Goal: Task Accomplishment & Management: Complete application form

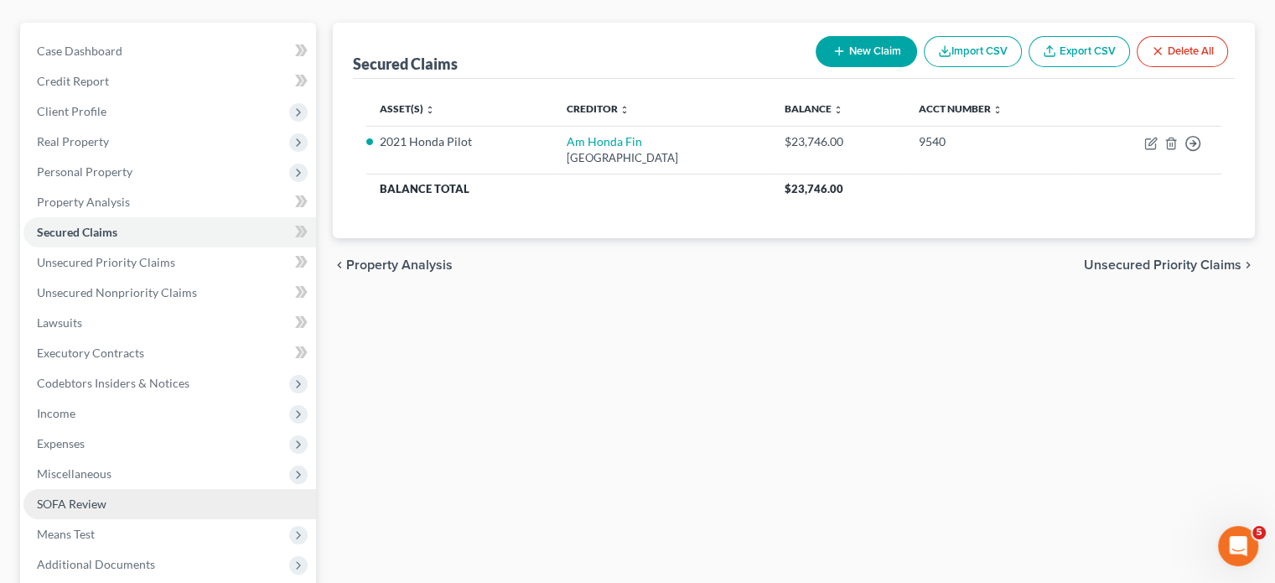
scroll to position [168, 0]
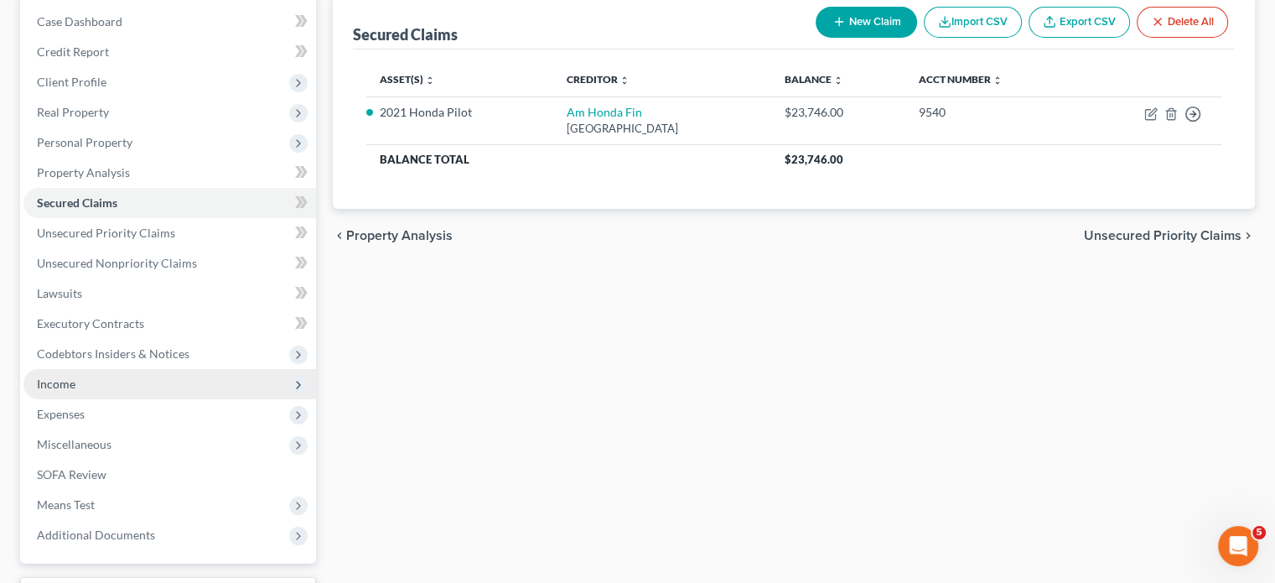
click at [95, 371] on span "Income" at bounding box center [169, 384] width 293 height 30
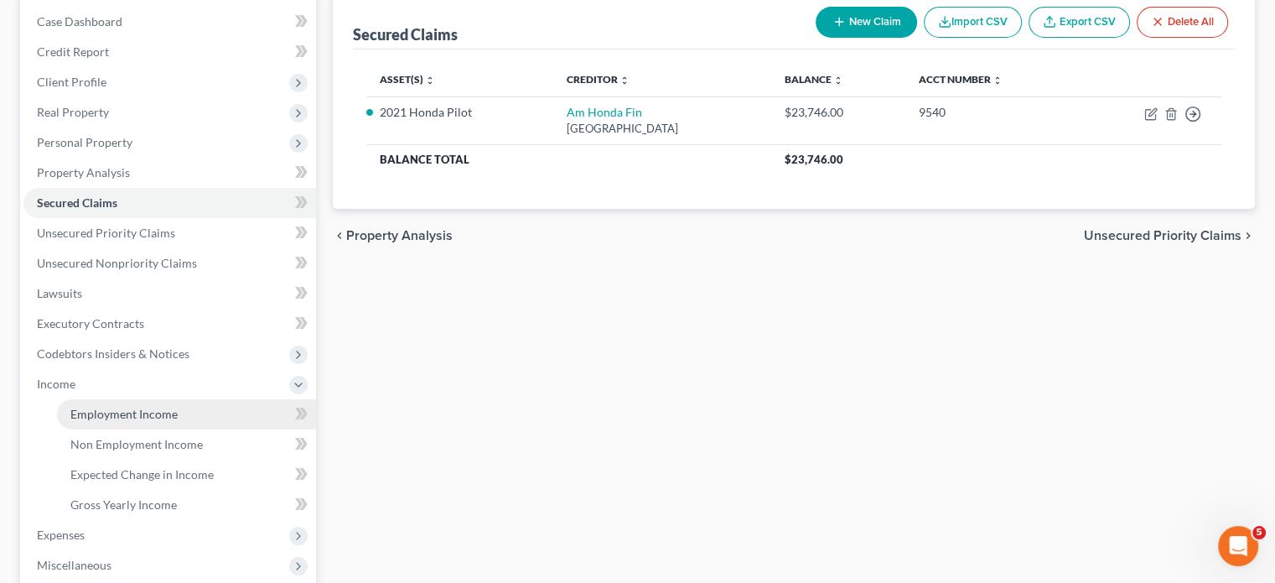
click at [179, 411] on link "Employment Income" at bounding box center [186, 414] width 259 height 30
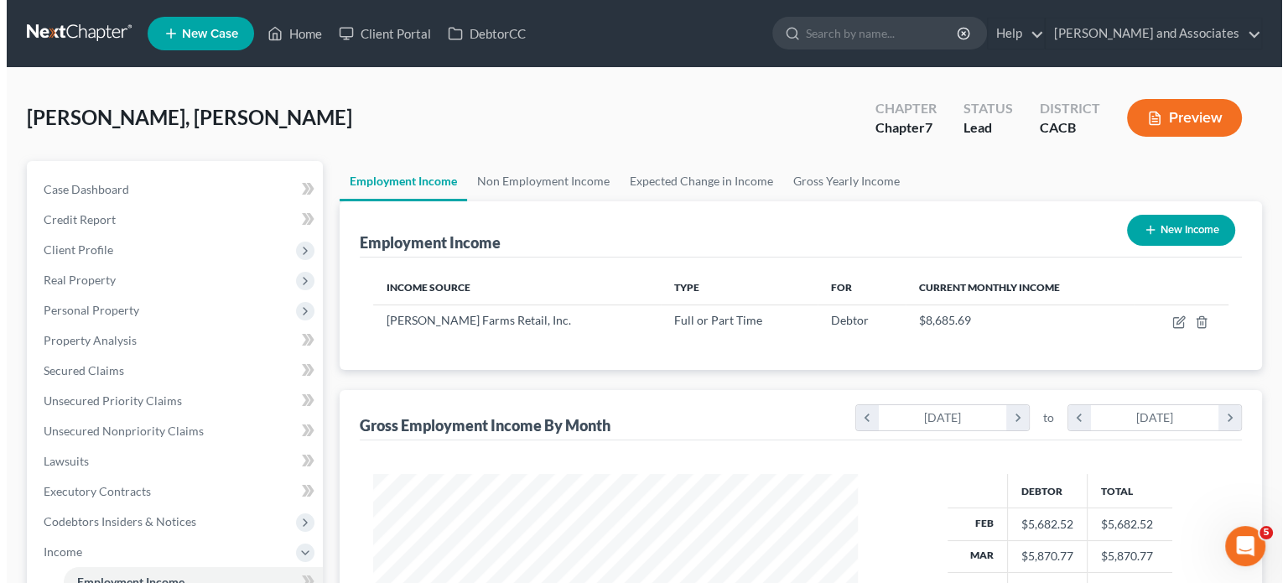
scroll to position [299, 517]
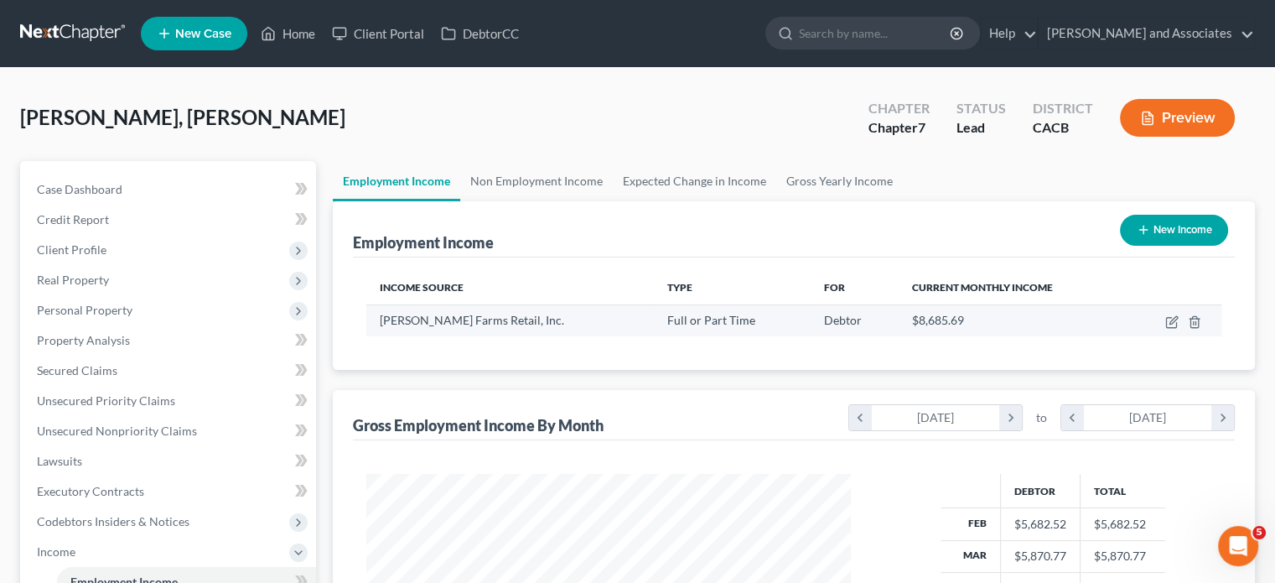
click at [1163, 324] on td at bounding box center [1174, 320] width 95 height 32
click at [1178, 323] on icon "button" at bounding box center [1172, 321] width 13 height 13
select select "0"
select select "4"
select select "3"
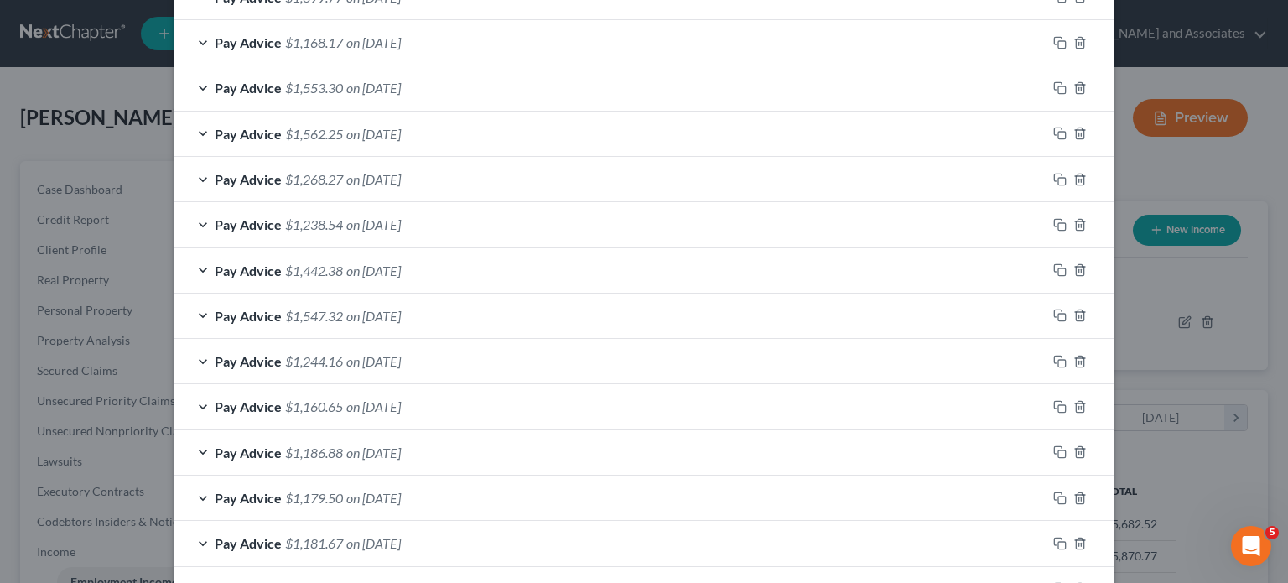
scroll to position [1073, 0]
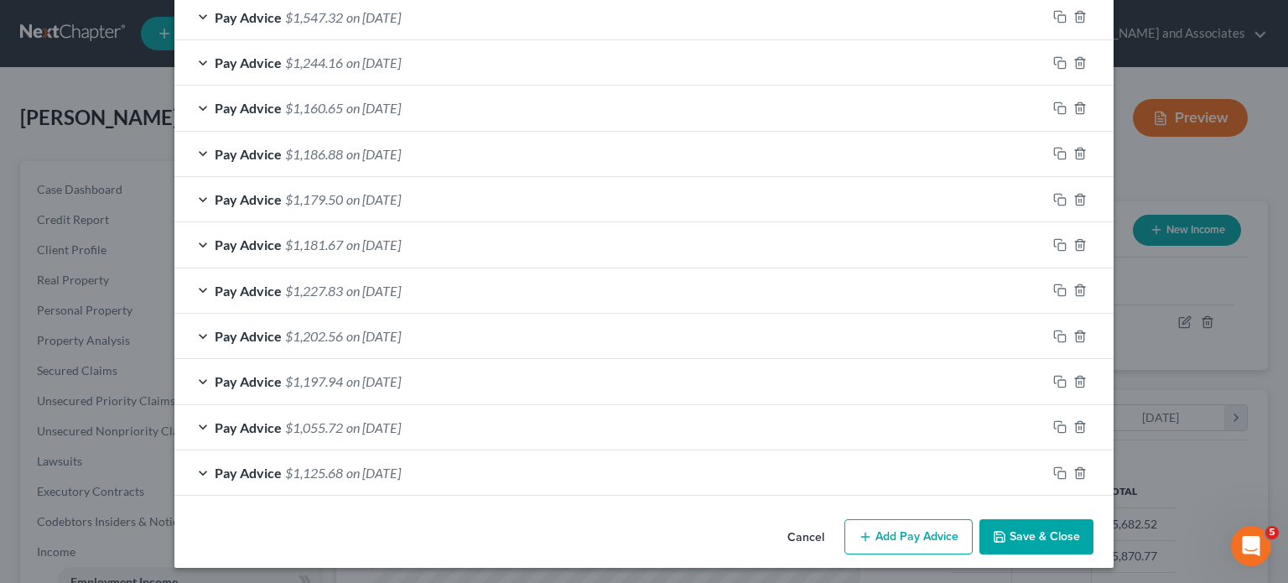
click at [917, 527] on button "Add Pay Advice" at bounding box center [908, 536] width 128 height 35
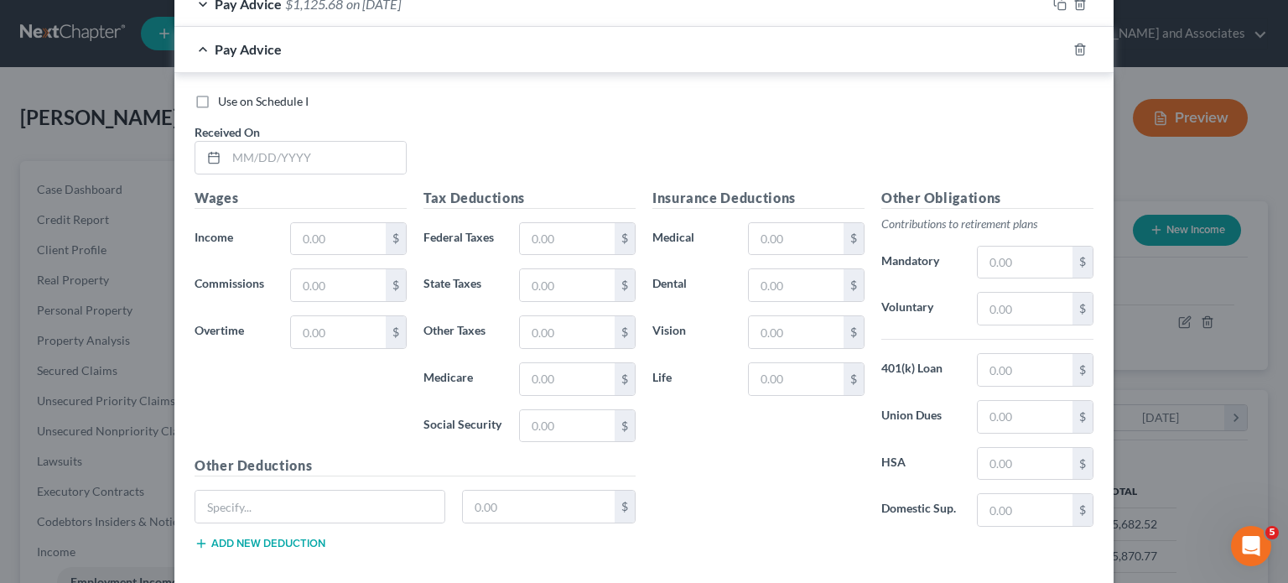
scroll to position [1620, 0]
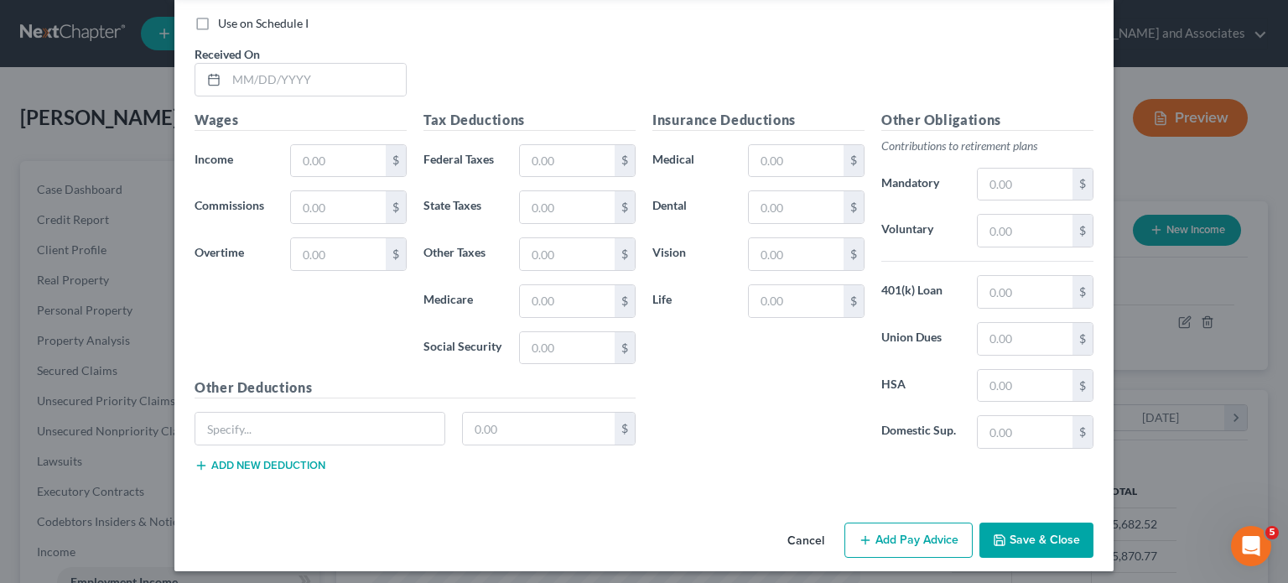
click at [237, 54] on span "Received On" at bounding box center [227, 54] width 65 height 14
click at [275, 83] on input "text" at bounding box center [315, 80] width 179 height 32
type input "[DATE]"
click at [534, 157] on input "text" at bounding box center [567, 161] width 95 height 32
type input "157.95"
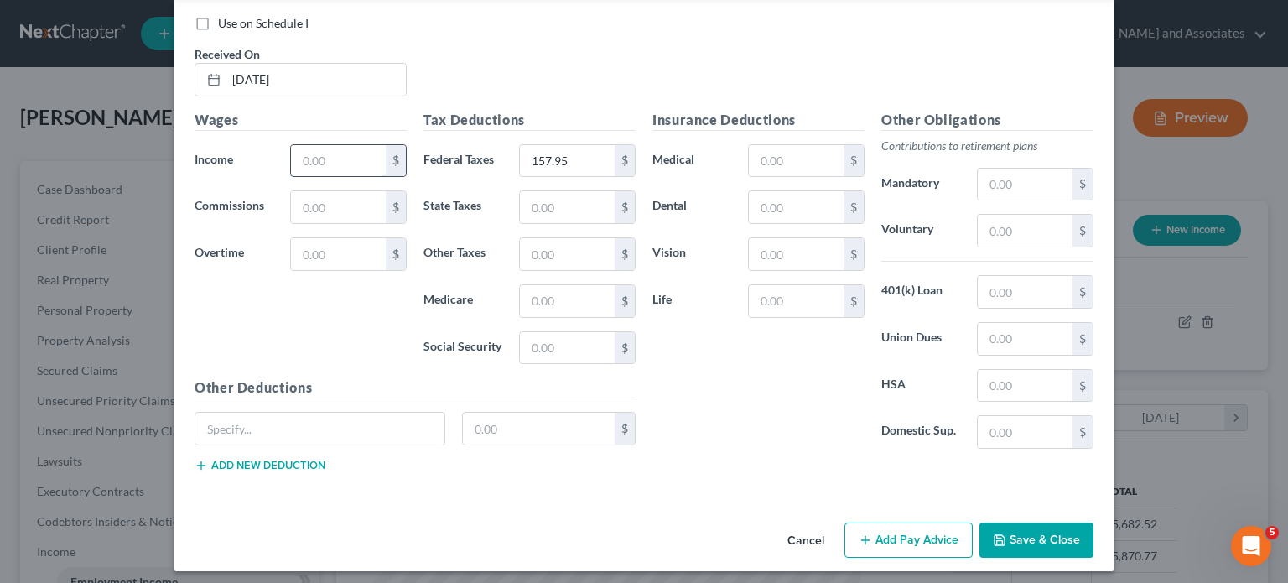
click at [300, 159] on input "text" at bounding box center [338, 161] width 95 height 32
click at [325, 153] on input "202,289" at bounding box center [338, 161] width 95 height 32
type input "2,022.89"
click at [584, 304] on input "text" at bounding box center [567, 301] width 95 height 32
type input "28.56"
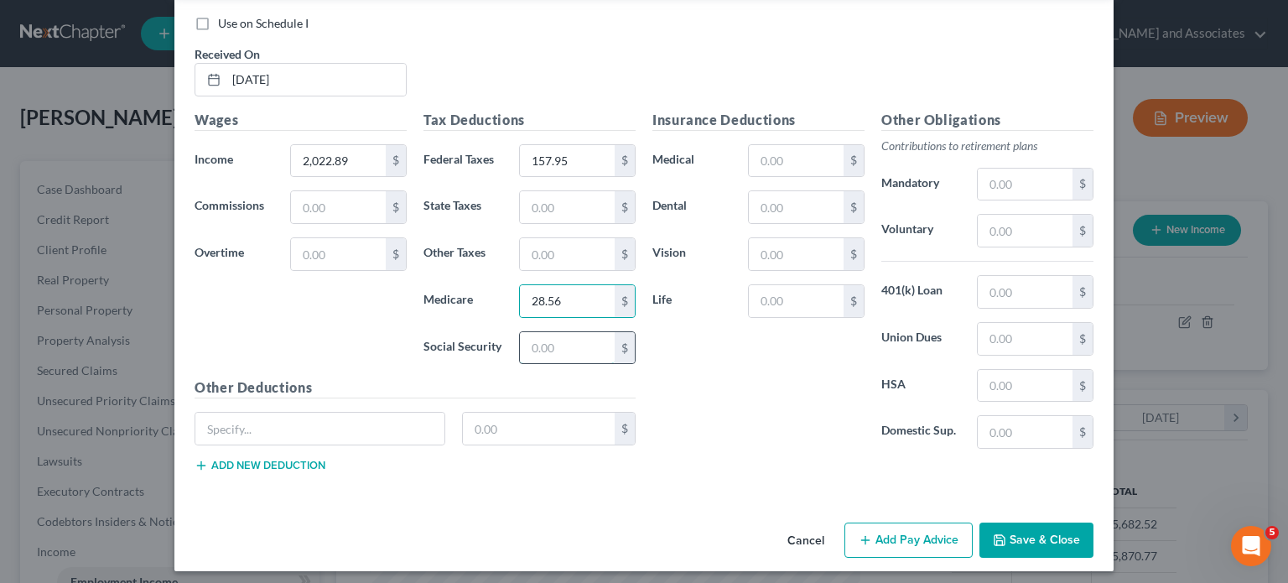
click at [554, 334] on input "text" at bounding box center [567, 348] width 95 height 32
type input "122.12"
click at [569, 203] on input "text" at bounding box center [567, 207] width 95 height 32
type input "46.30"
click at [571, 244] on input "text" at bounding box center [567, 254] width 95 height 32
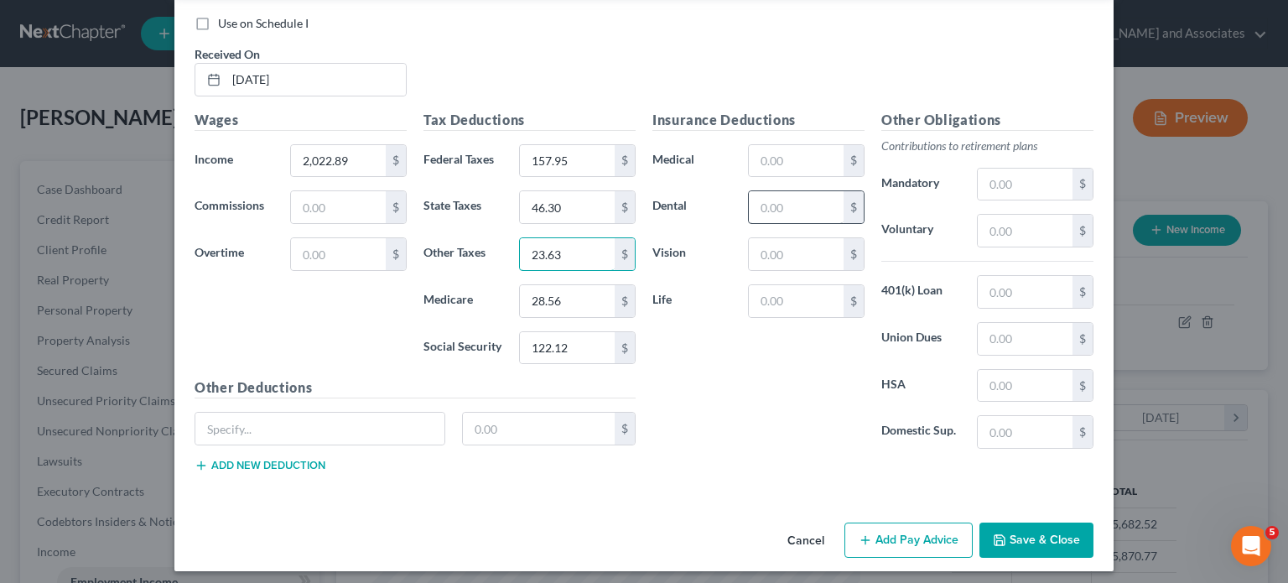
type input "23.63"
click at [771, 200] on input "text" at bounding box center [796, 207] width 95 height 32
type input "7.25"
click at [796, 171] on div "Insurance Deductions Medical $ Dental 7.25 $ Vision $ Life $" at bounding box center [758, 286] width 229 height 353
click at [798, 164] on input "text" at bounding box center [796, 161] width 95 height 32
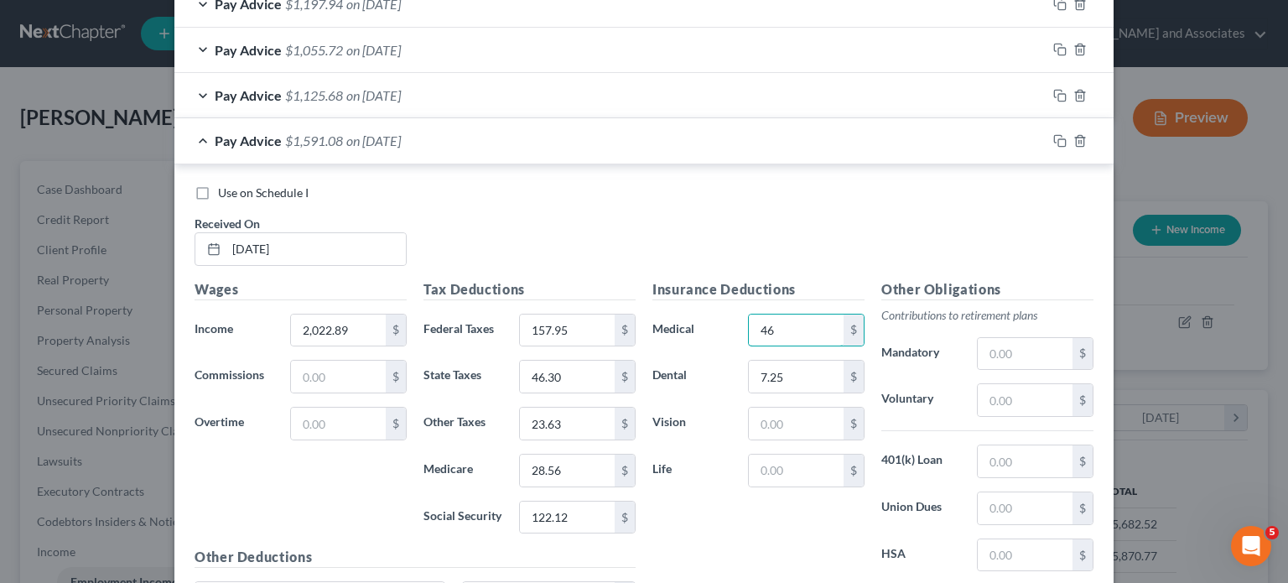
scroll to position [1285, 0]
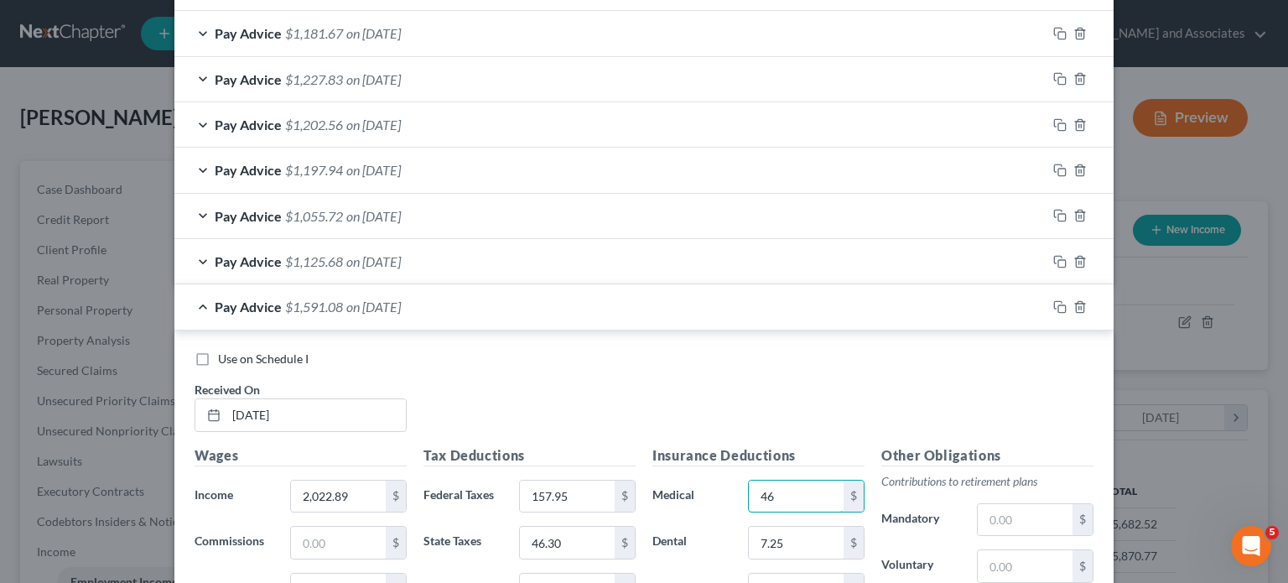
type input "46"
click at [252, 315] on div "Pay Advice $1,591.08 on [DATE]" at bounding box center [610, 306] width 872 height 44
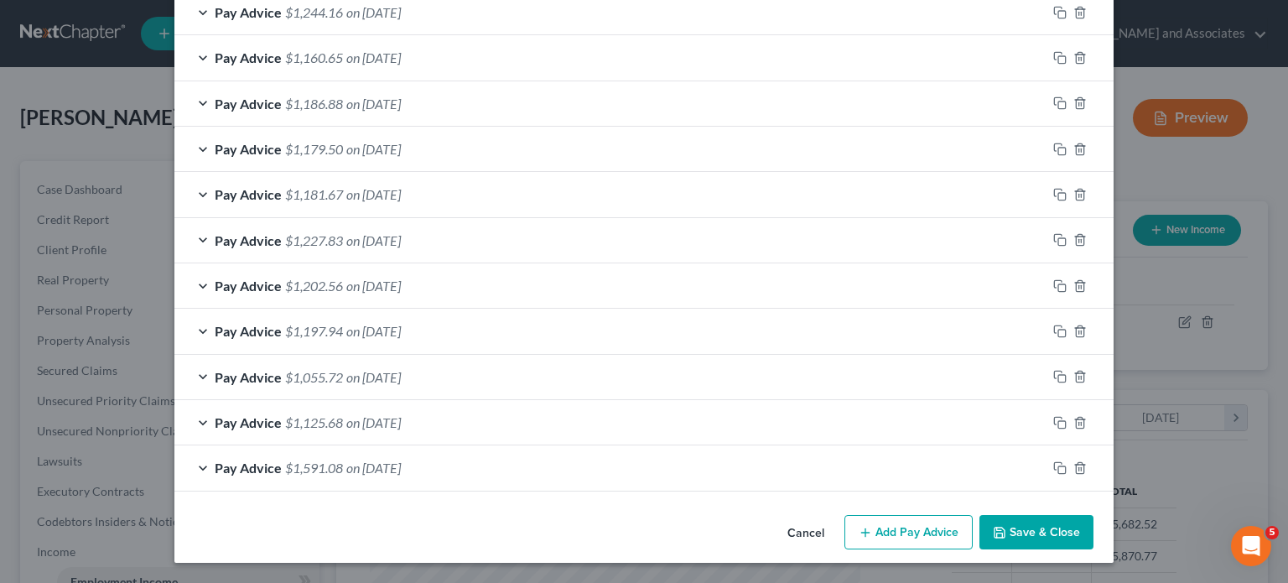
scroll to position [1119, 0]
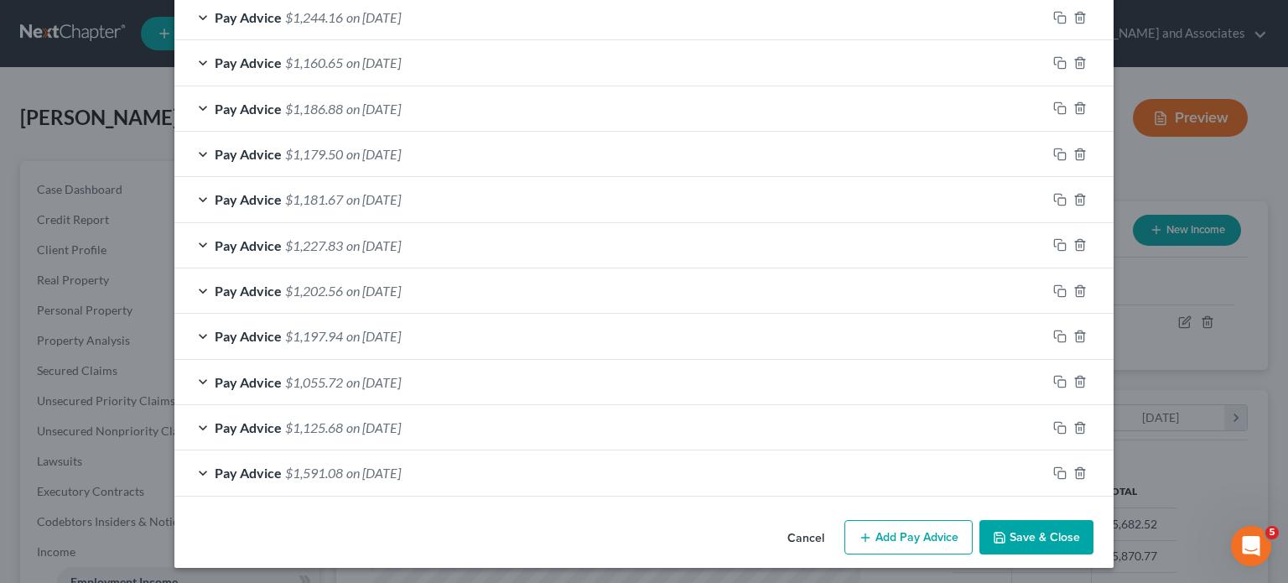
click at [922, 526] on button "Add Pay Advice" at bounding box center [908, 537] width 128 height 35
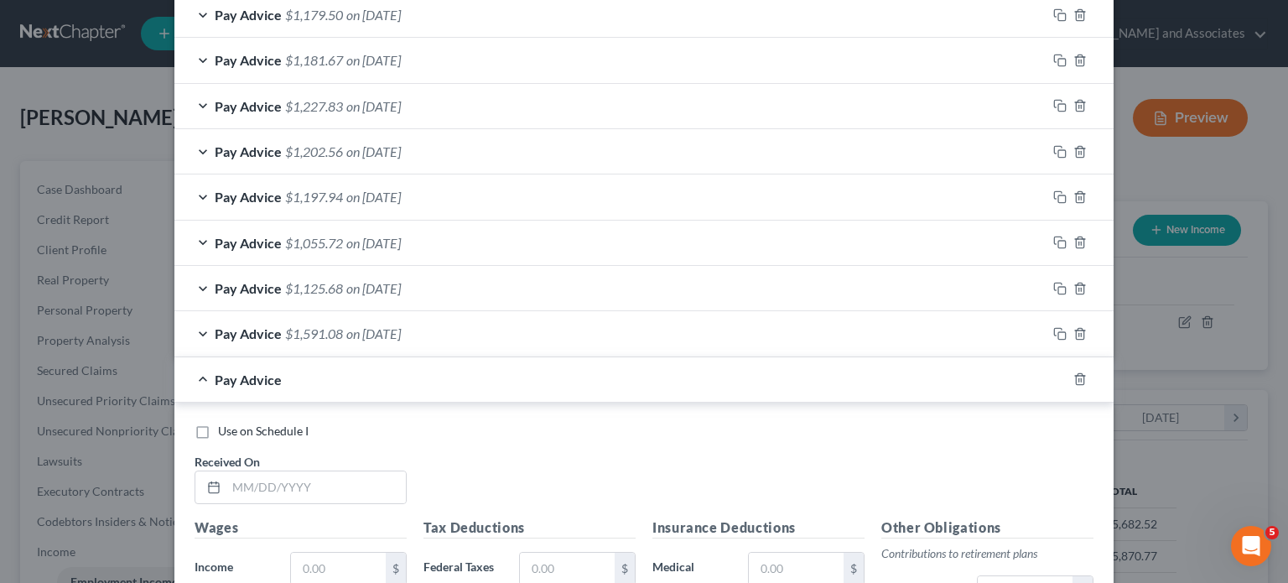
scroll to position [1286, 0]
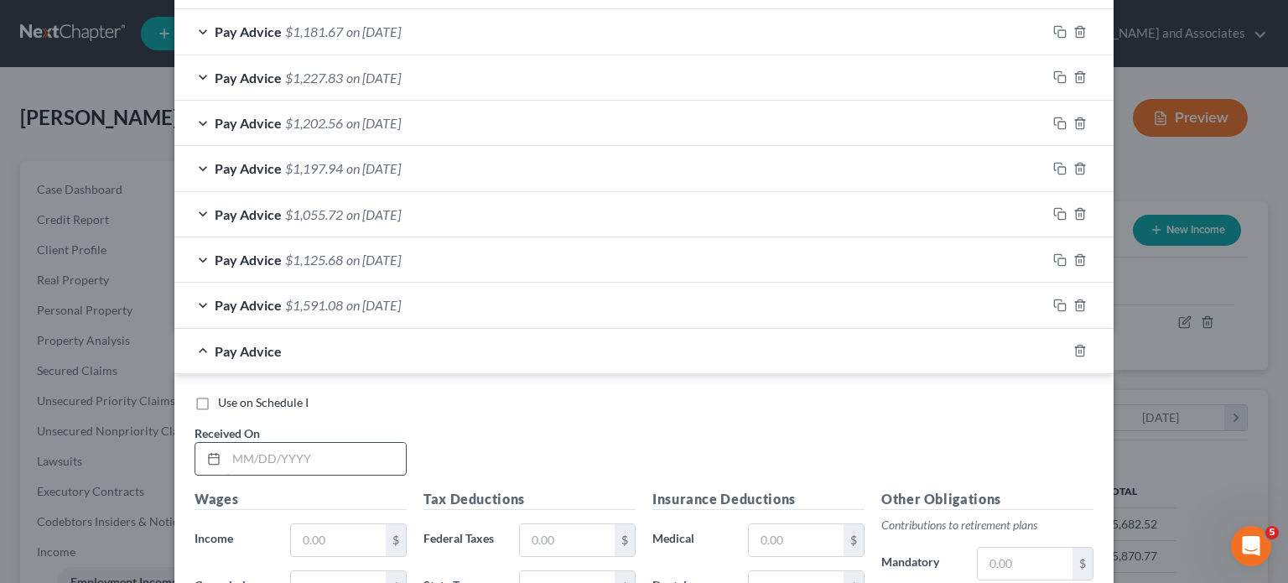
drag, startPoint x: 293, startPoint y: 451, endPoint x: 309, endPoint y: 450, distance: 16.0
click at [293, 450] on input "text" at bounding box center [315, 459] width 179 height 32
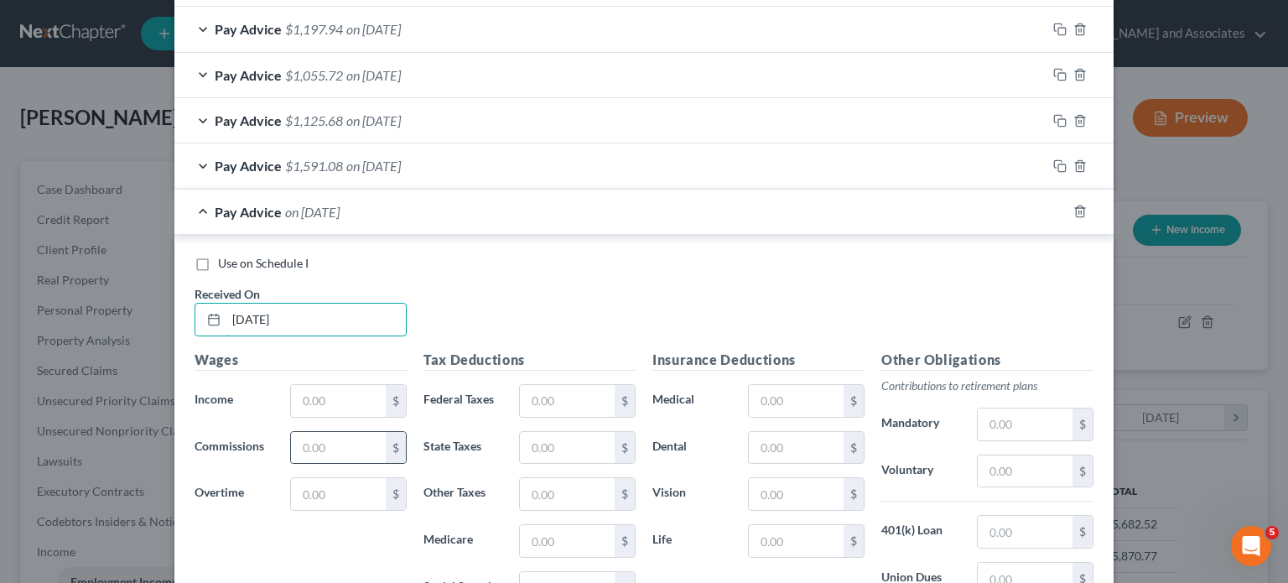
scroll to position [1454, 0]
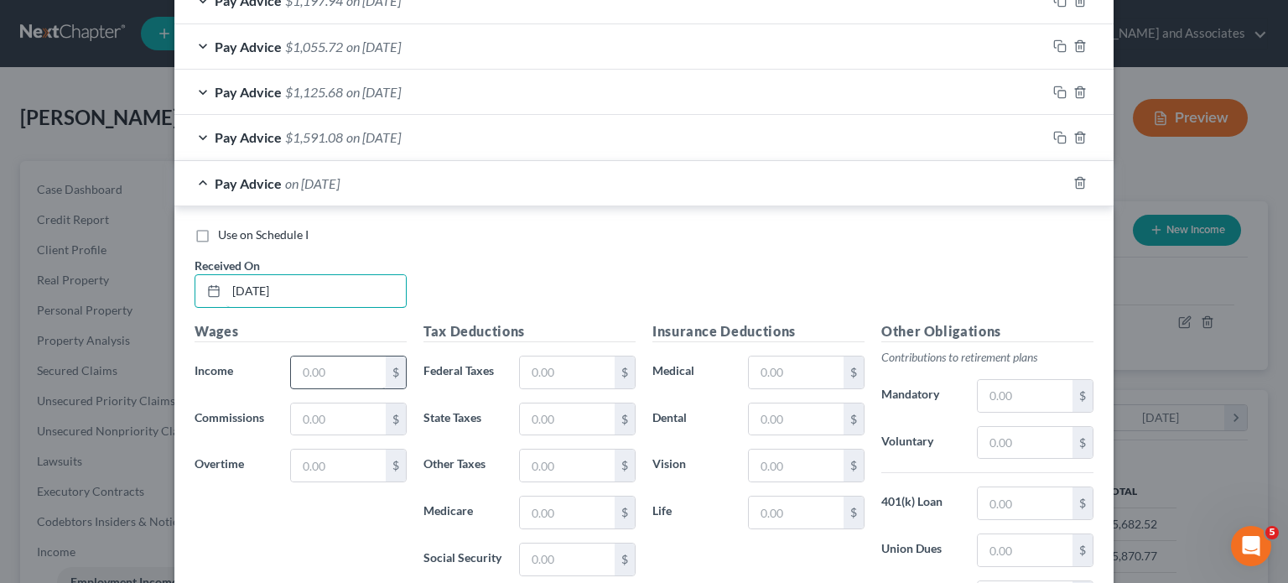
type input "[DATE]"
click at [329, 373] on input "text" at bounding box center [338, 372] width 95 height 32
type input "1,537.58"
click at [563, 378] on input "text" at bounding box center [567, 372] width 95 height 32
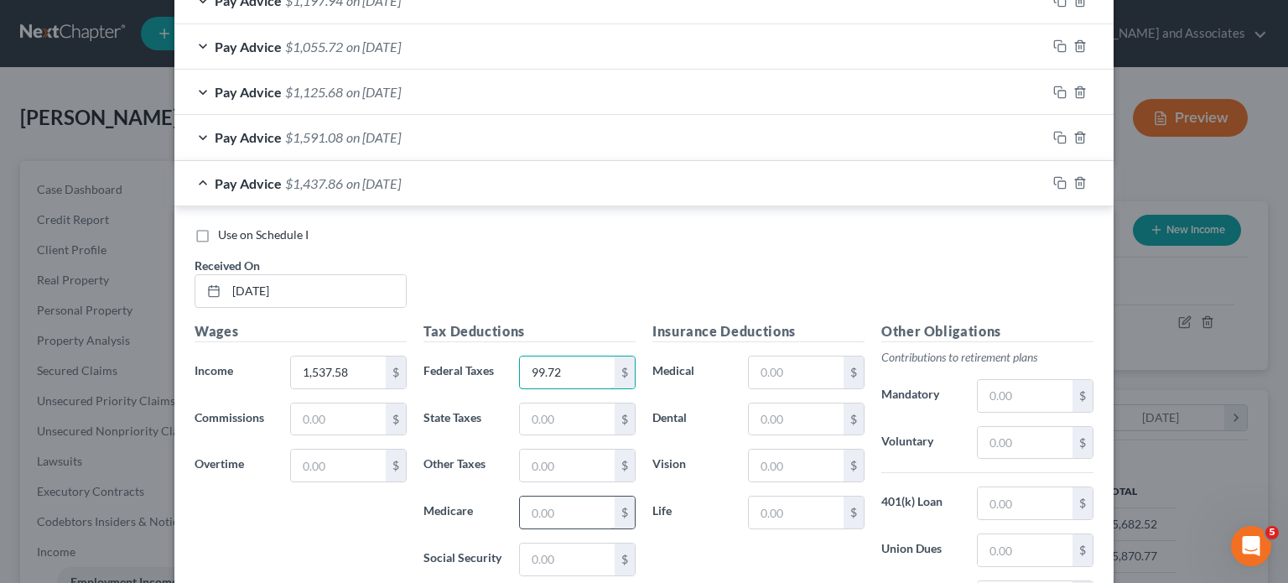
type input "99.72"
click at [575, 515] on input "text" at bounding box center [567, 512] width 95 height 32
type input "21.52"
click at [567, 553] on input "text" at bounding box center [567, 559] width 95 height 32
type input "92.02"
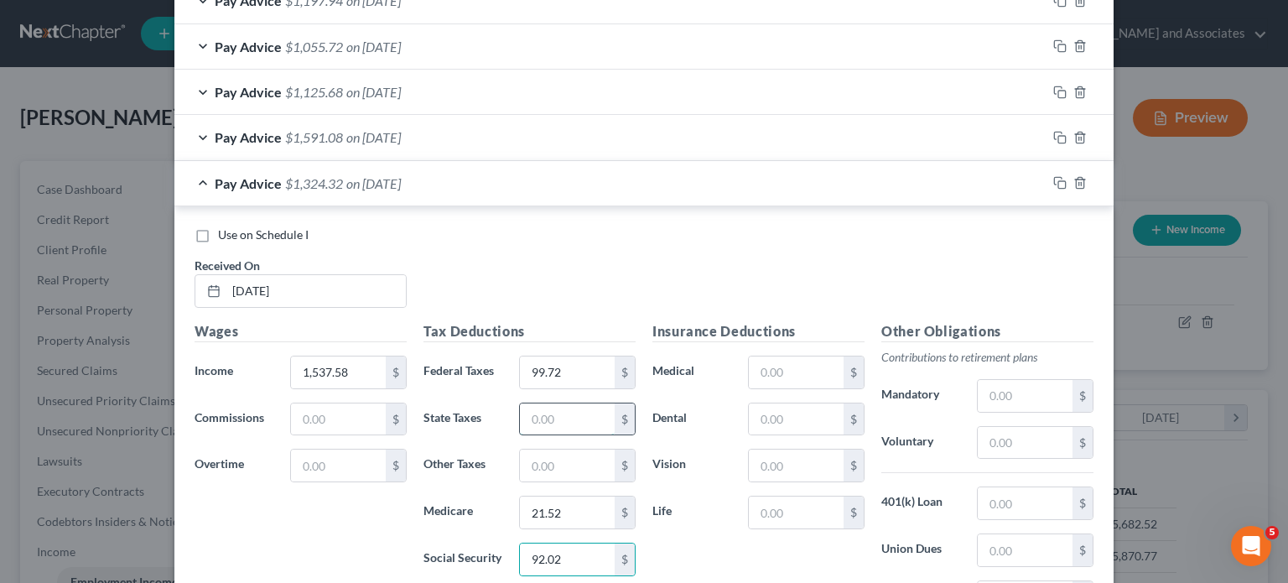
click at [533, 427] on input "text" at bounding box center [567, 419] width 95 height 32
type input "20.35"
click at [572, 464] on input "text" at bounding box center [567, 465] width 95 height 32
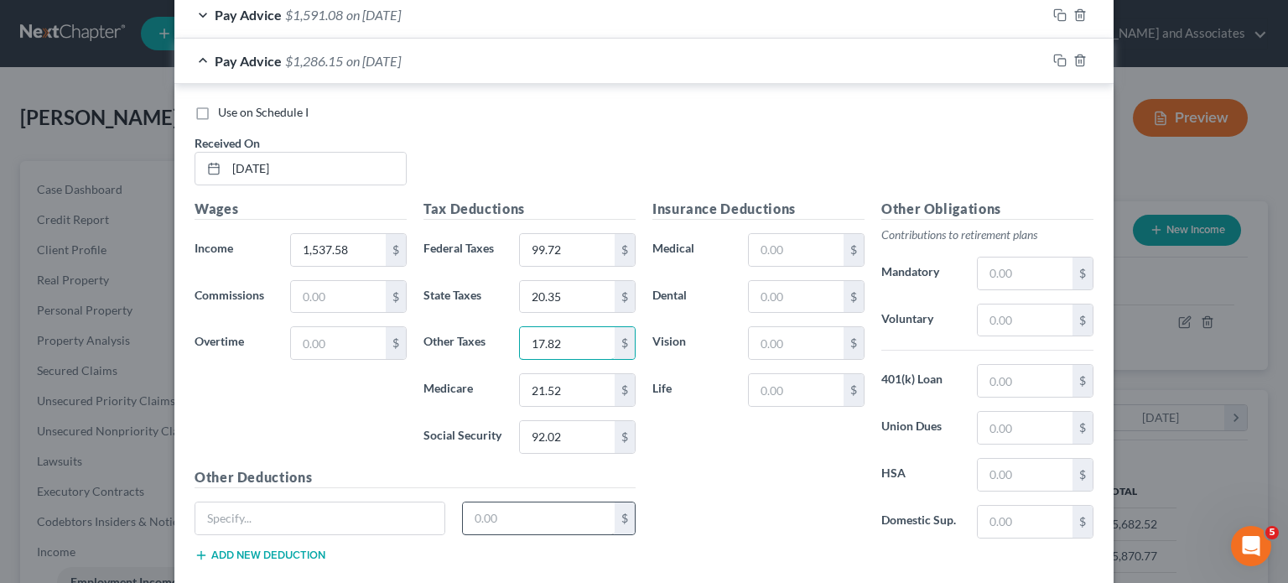
scroll to position [1666, 0]
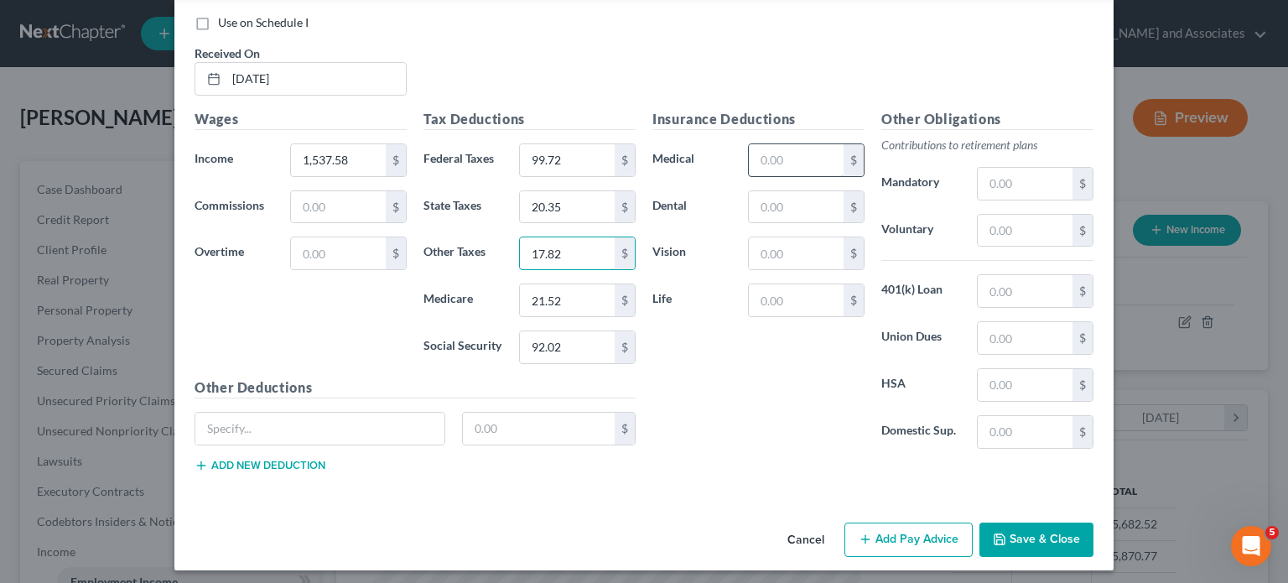
type input "17.82"
click at [797, 164] on input "text" at bounding box center [796, 160] width 95 height 32
type input "46"
click at [792, 199] on input "text" at bounding box center [796, 207] width 95 height 32
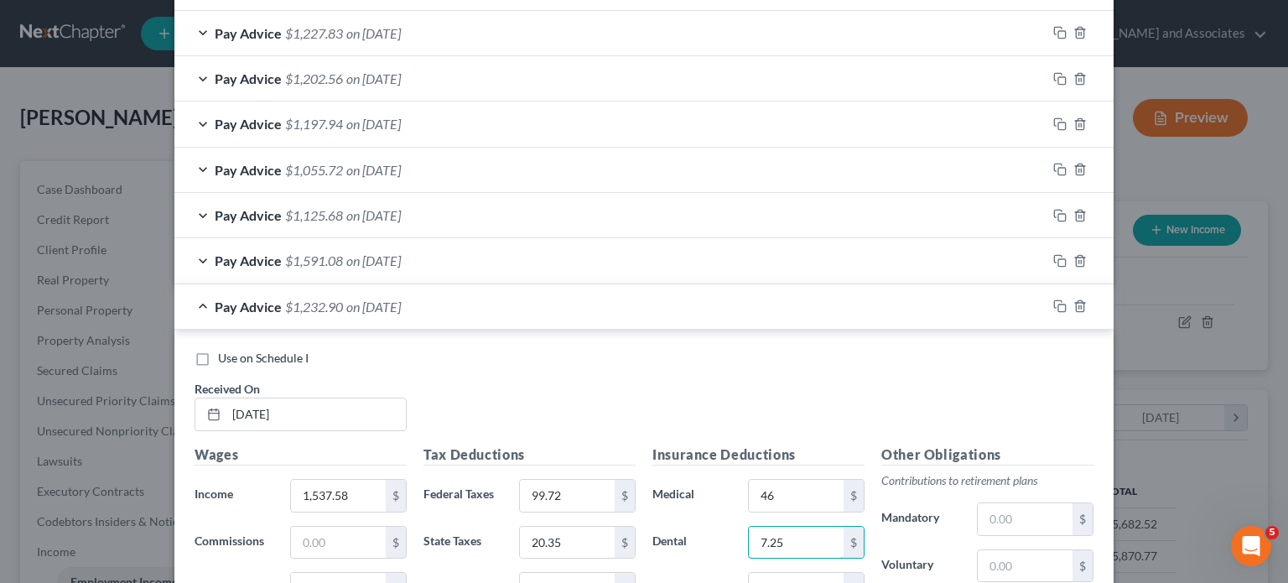
type input "7.25"
click at [273, 310] on div "Pay Advice $1,232.90 on [DATE]" at bounding box center [610, 306] width 872 height 44
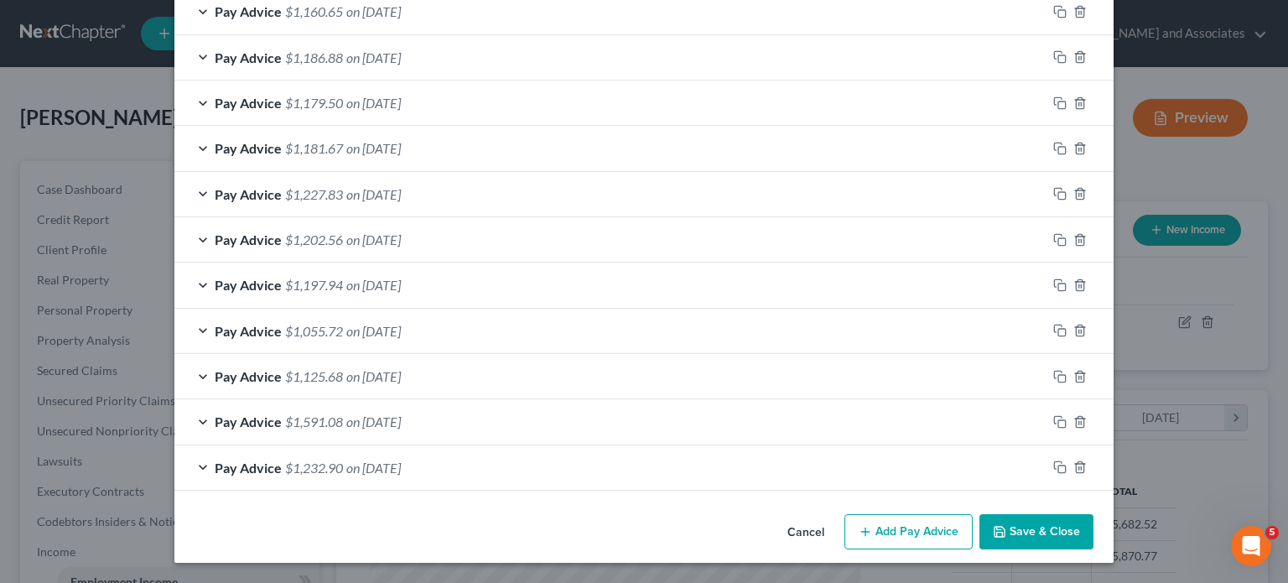
scroll to position [1164, 0]
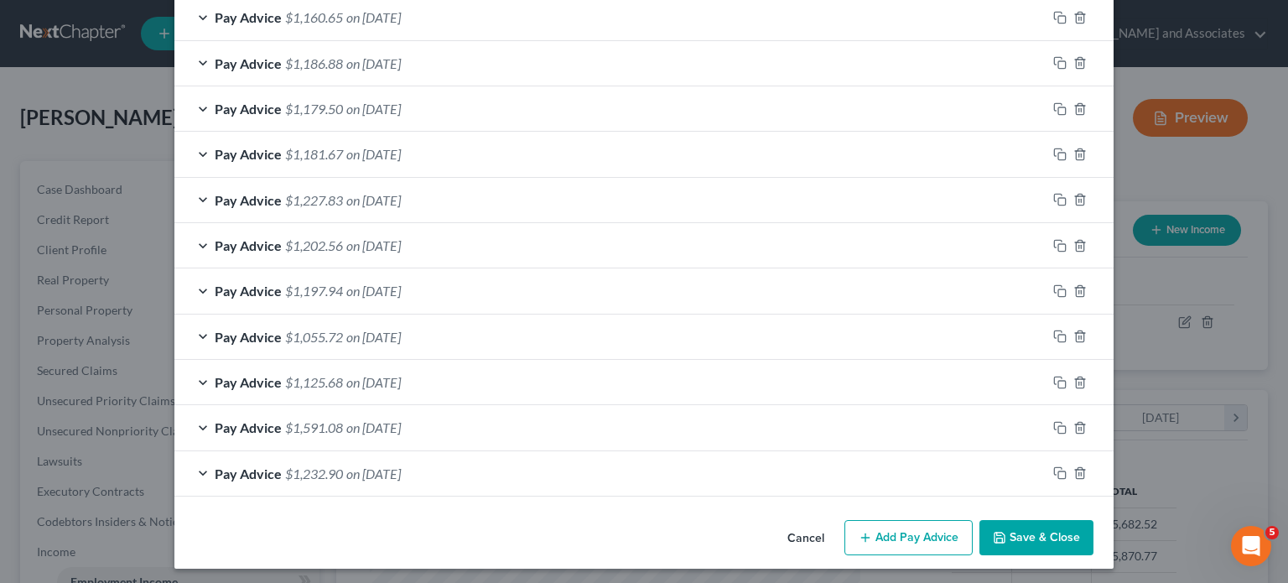
click at [930, 535] on button "Add Pay Advice" at bounding box center [908, 537] width 128 height 35
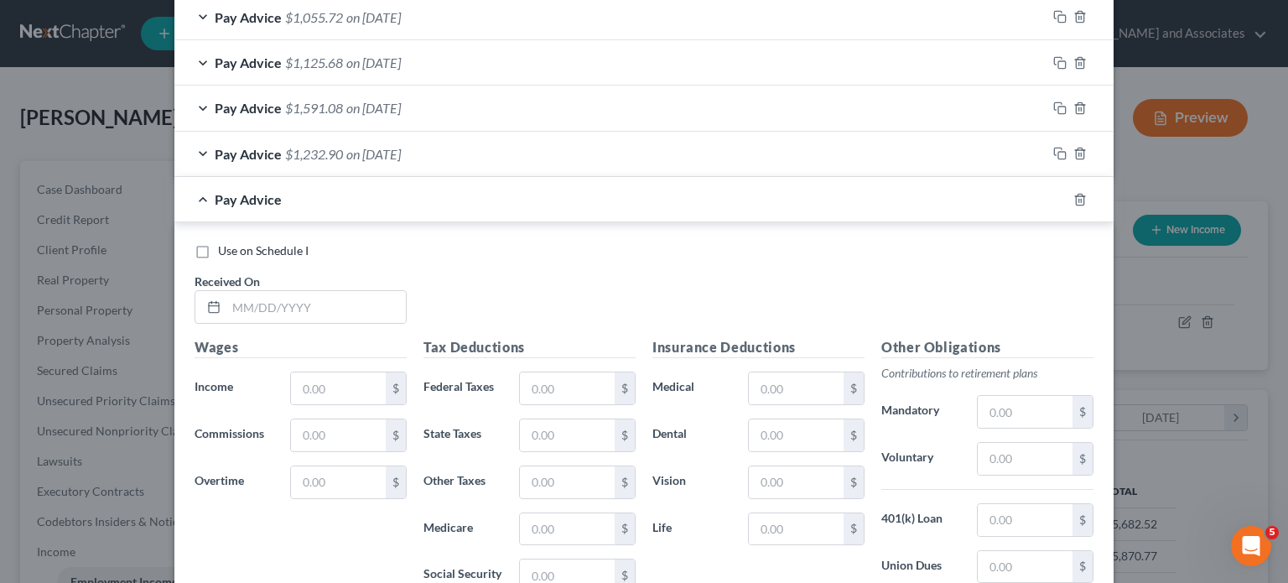
scroll to position [1499, 0]
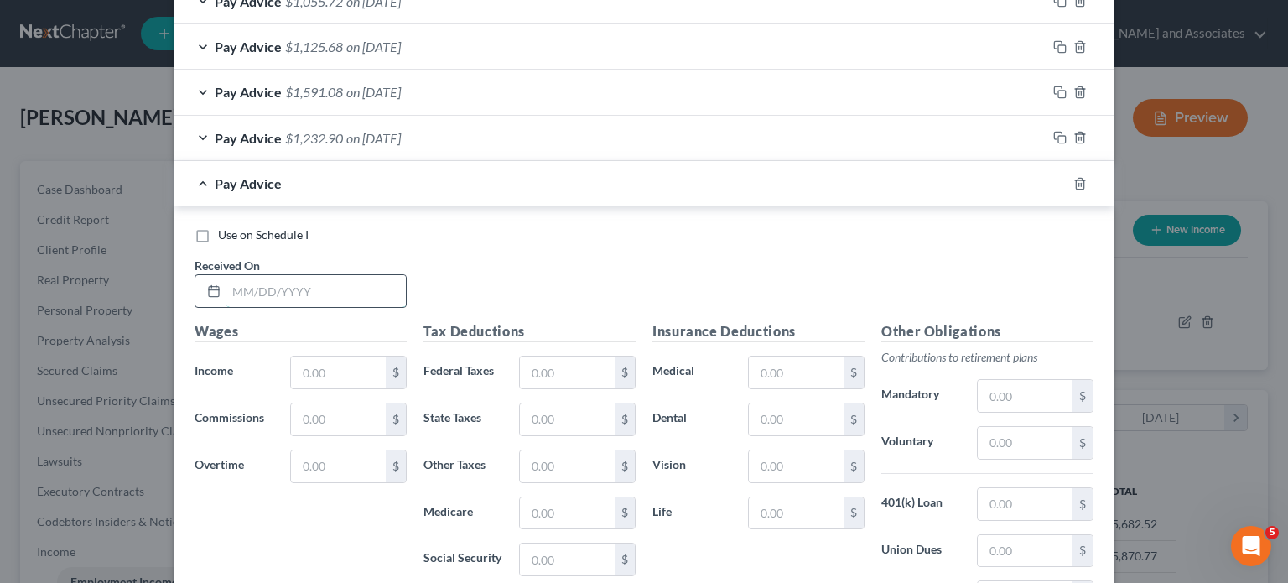
click at [304, 275] on input "text" at bounding box center [315, 291] width 179 height 32
type input "[DATE]"
click at [306, 378] on input "text" at bounding box center [338, 372] width 95 height 32
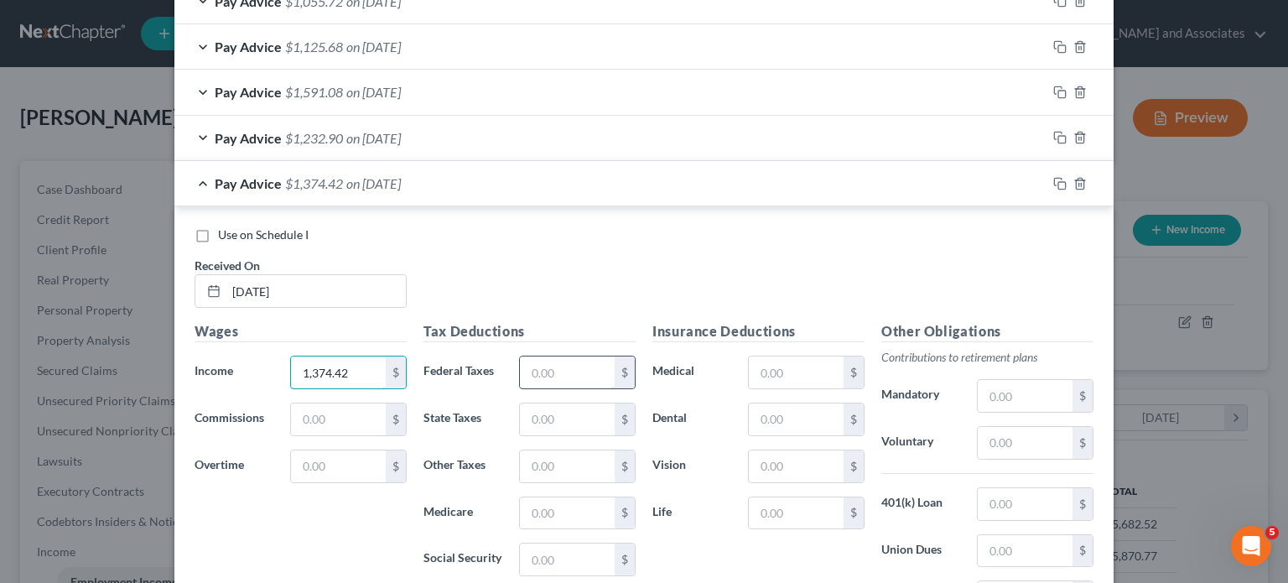
type input "1,374.42"
click at [533, 364] on input "text" at bounding box center [567, 372] width 95 height 32
type input "80.14"
click at [561, 505] on input "text" at bounding box center [567, 513] width 95 height 32
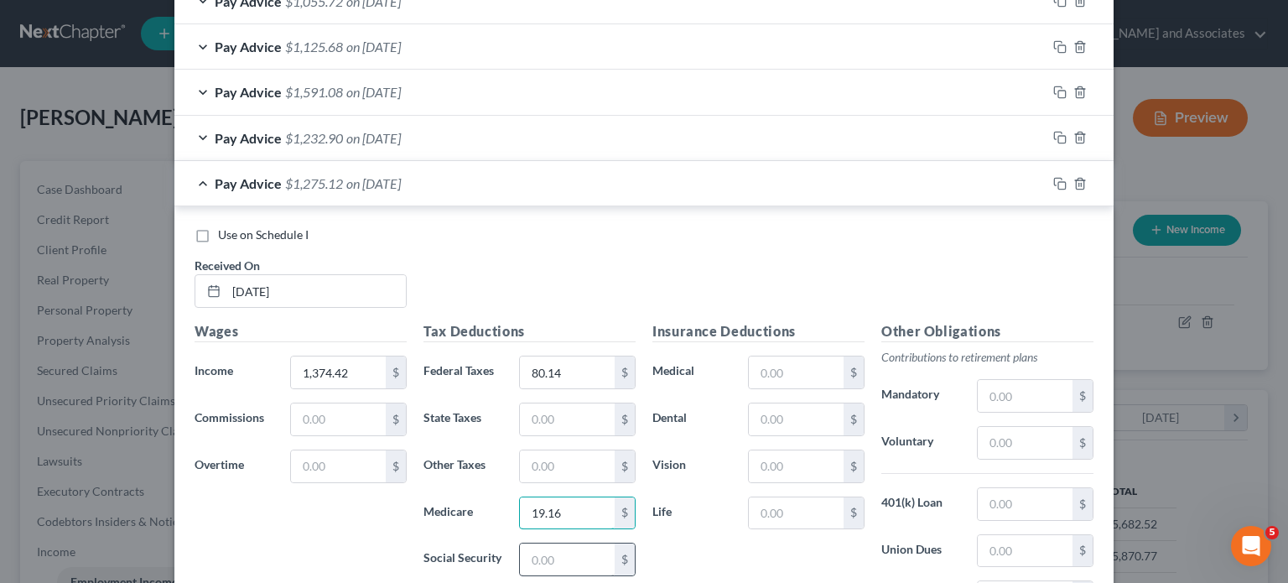
type input "19.16"
click at [557, 543] on input "text" at bounding box center [567, 559] width 95 height 32
type input "81.92"
click at [557, 405] on input "text" at bounding box center [567, 419] width 95 height 32
type input "13.17"
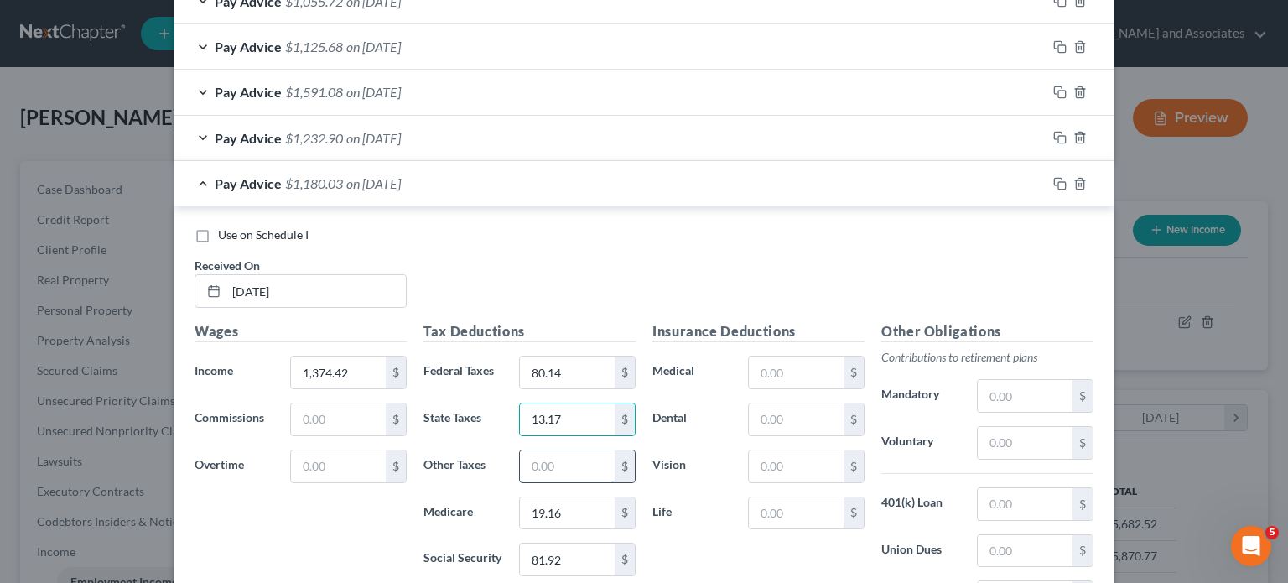
click at [537, 465] on input "text" at bounding box center [567, 466] width 95 height 32
type input "15.85"
click at [807, 372] on input "text" at bounding box center [796, 372] width 95 height 32
type input "46"
click at [787, 408] on input "text" at bounding box center [796, 419] width 95 height 32
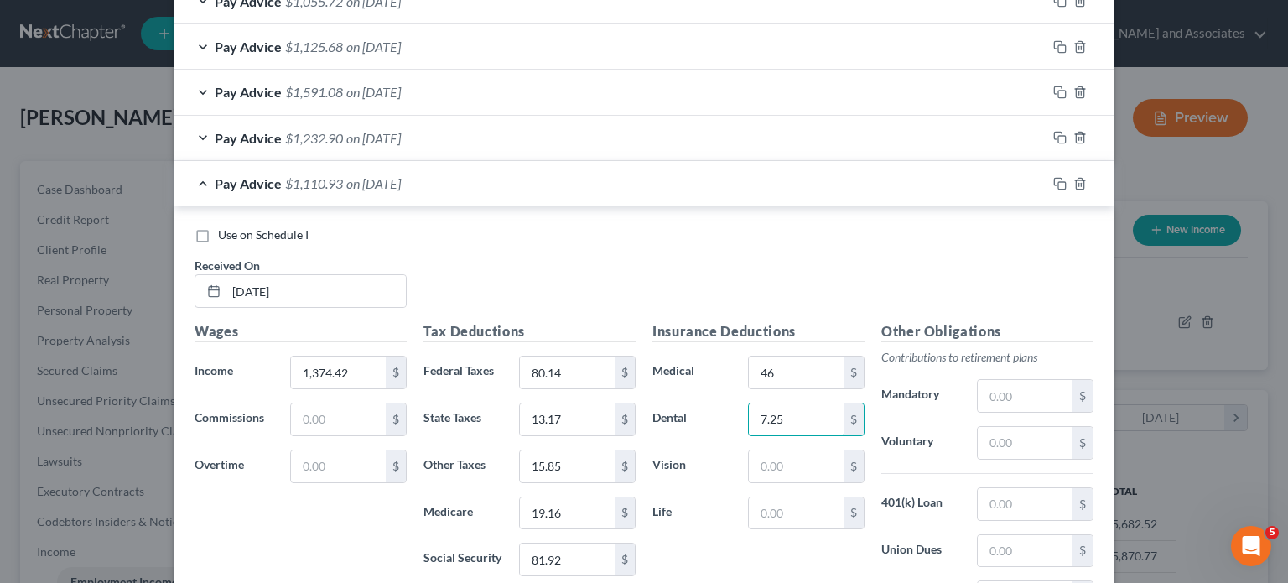
type input "7.25"
click at [257, 194] on div "Pay Advice $1,110.93 on [DATE]" at bounding box center [610, 183] width 872 height 44
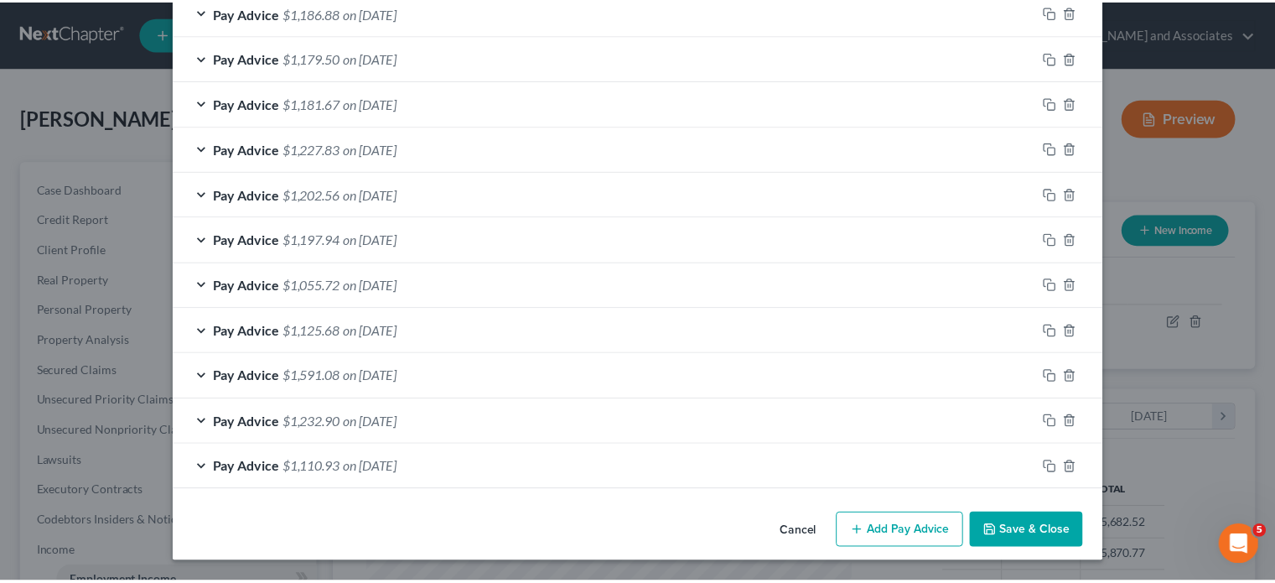
scroll to position [1210, 0]
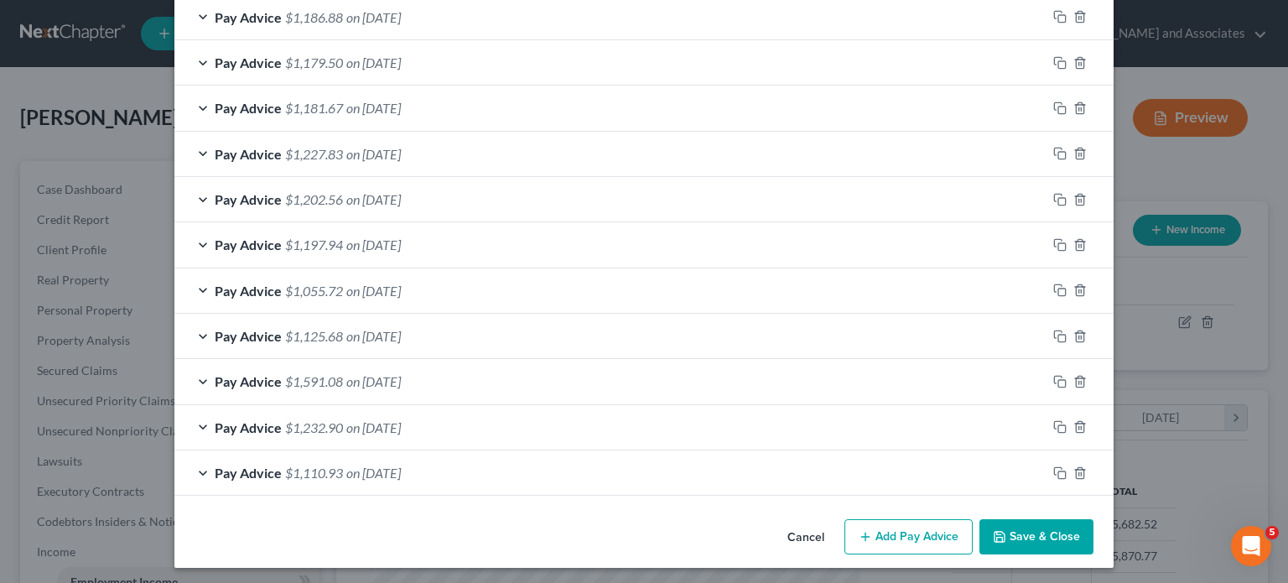
drag, startPoint x: 1030, startPoint y: 532, endPoint x: 1001, endPoint y: 517, distance: 31.9
click at [1030, 532] on button "Save & Close" at bounding box center [1036, 536] width 114 height 35
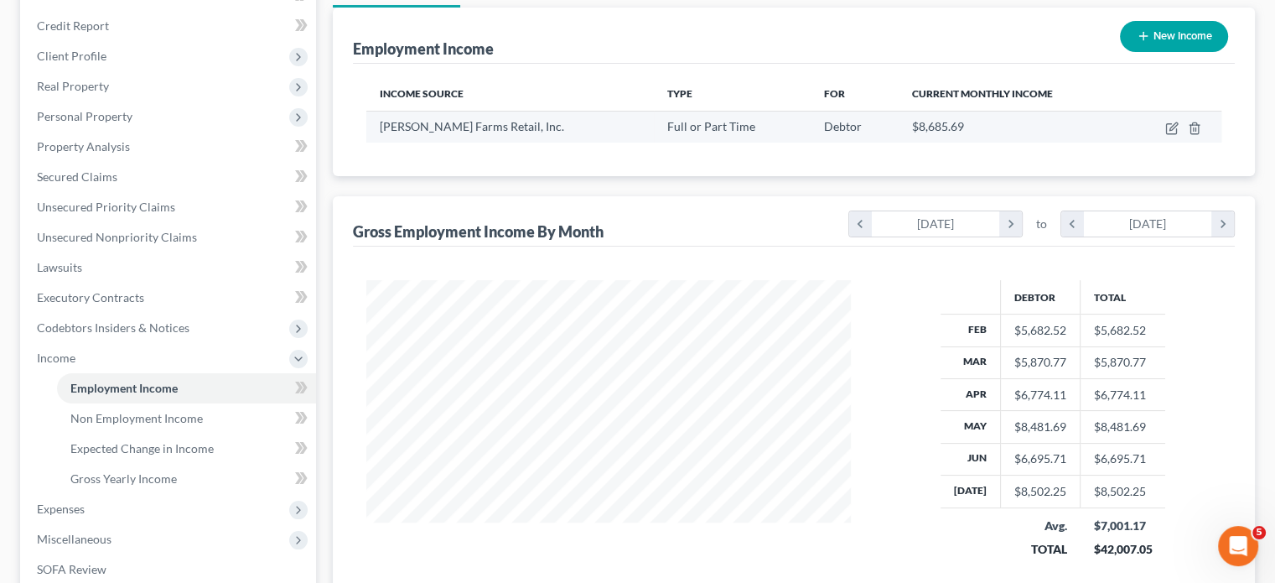
scroll to position [335, 0]
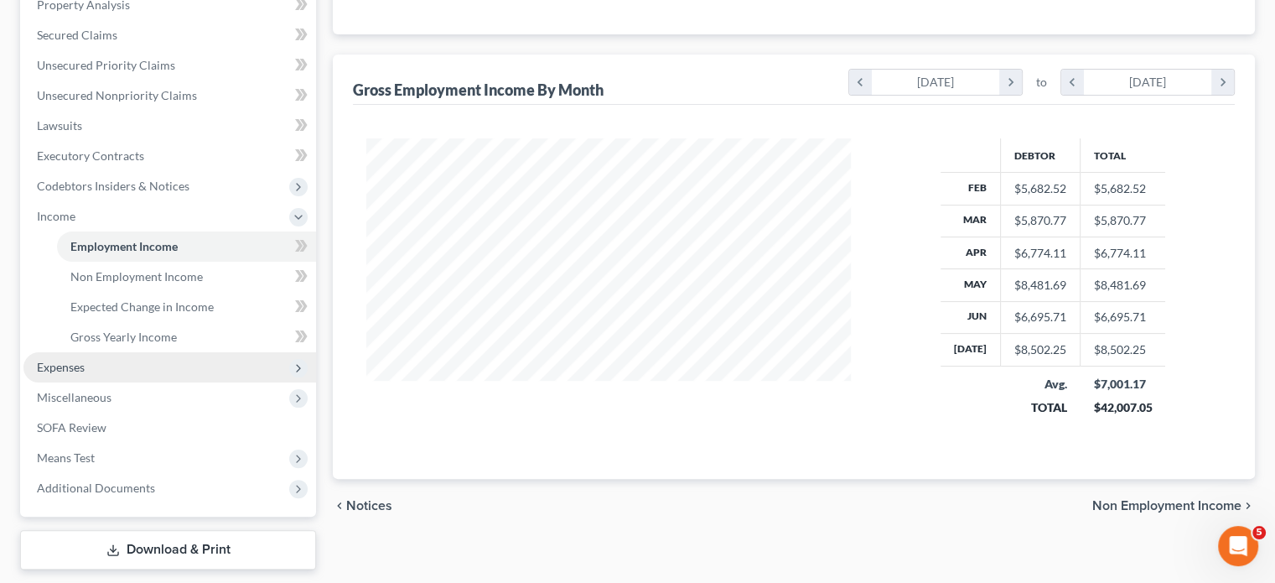
click at [140, 364] on span "Expenses" at bounding box center [169, 367] width 293 height 30
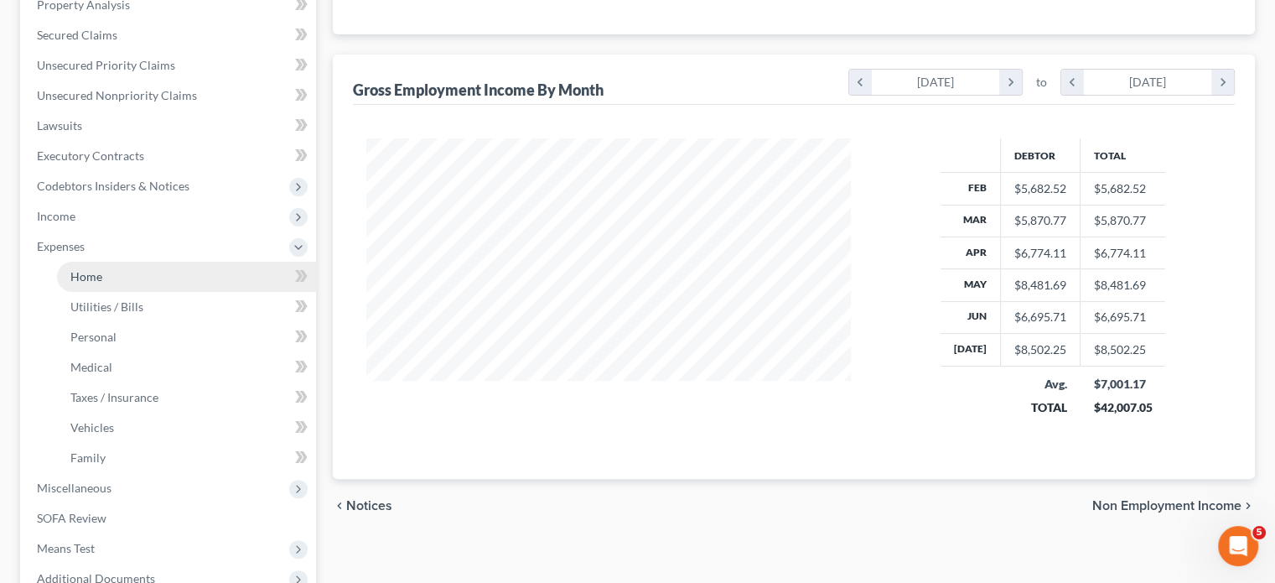
click at [106, 274] on link "Home" at bounding box center [186, 277] width 259 height 30
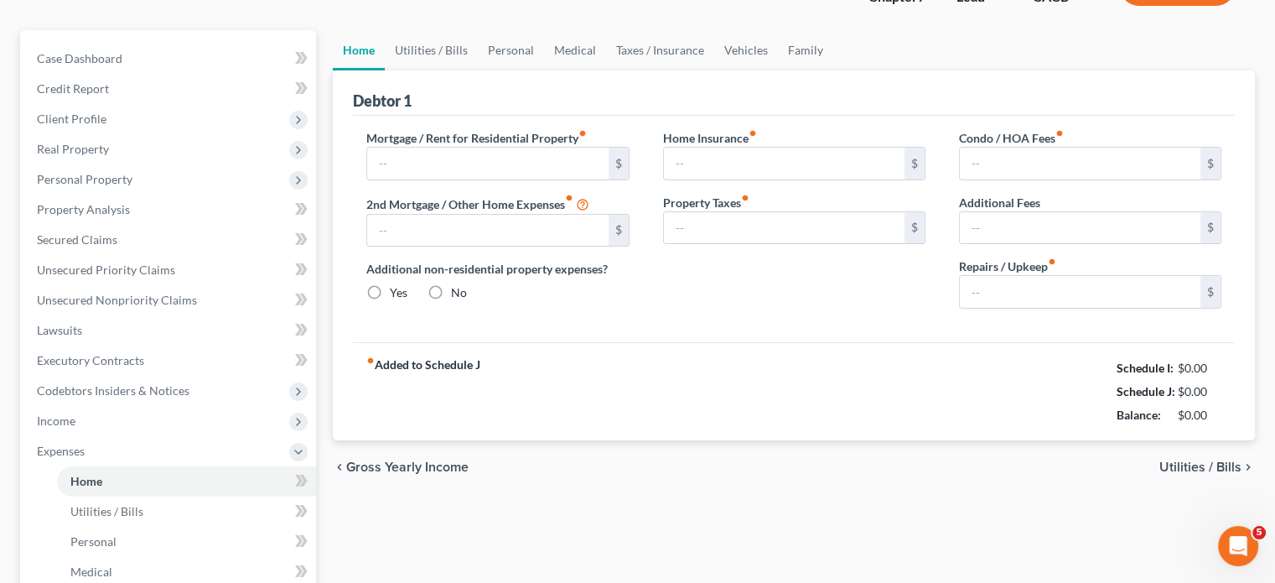
type input "4,000.00"
type input "0.00"
radio input "true"
type input "0.00"
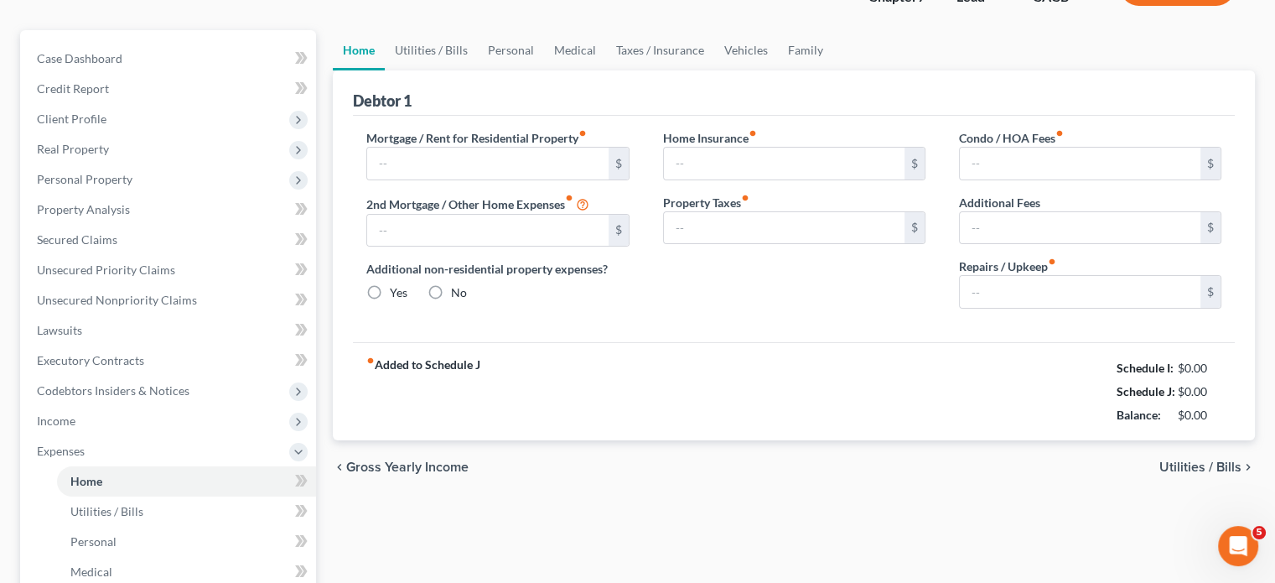
type input "0.00"
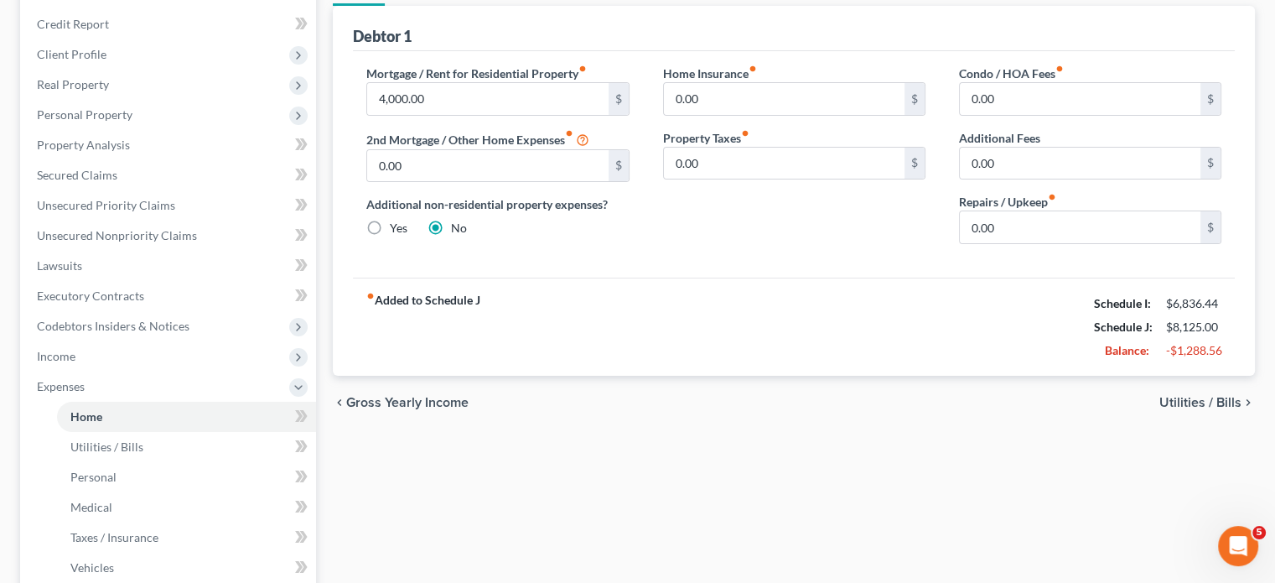
scroll to position [168, 0]
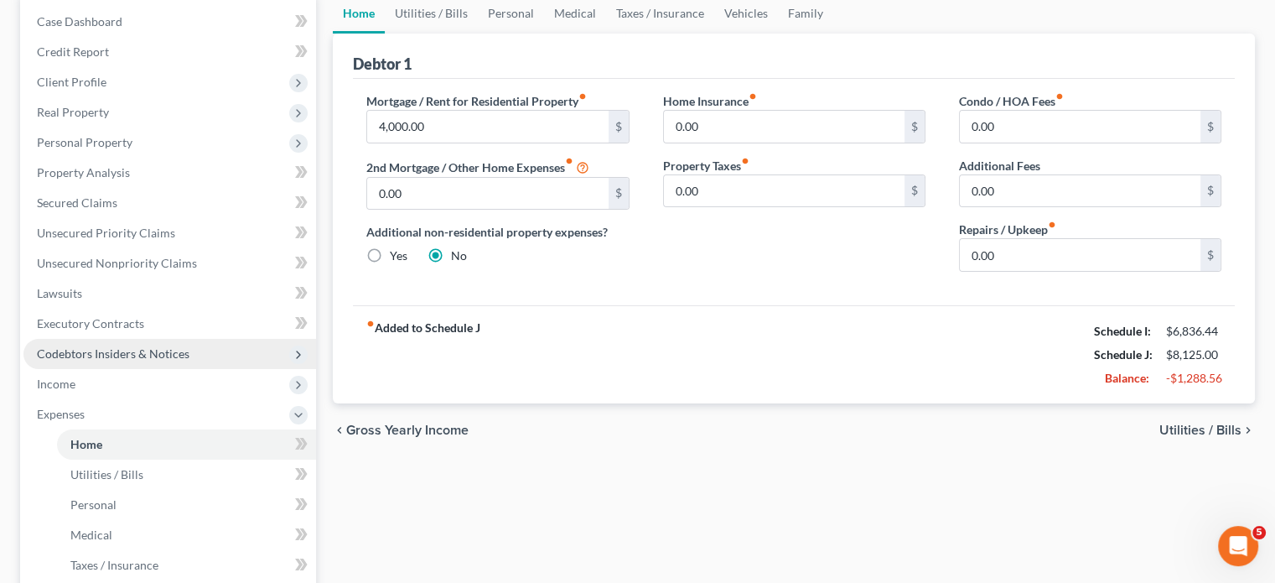
click at [120, 367] on span "Codebtors Insiders & Notices" at bounding box center [169, 354] width 293 height 30
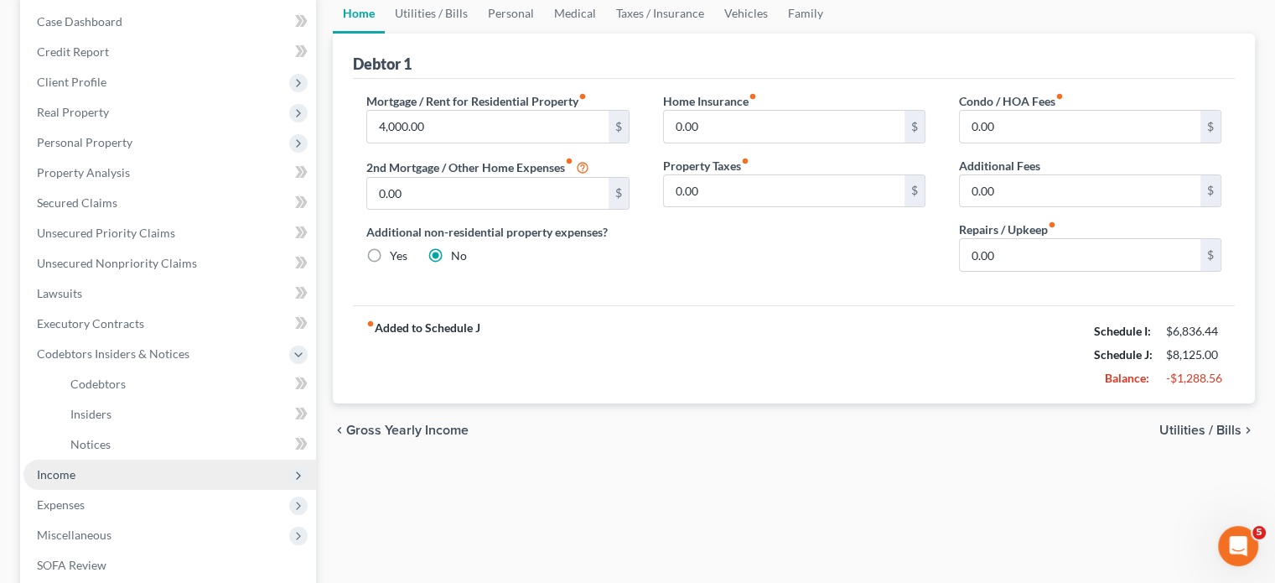
click at [118, 481] on span "Income" at bounding box center [169, 474] width 293 height 30
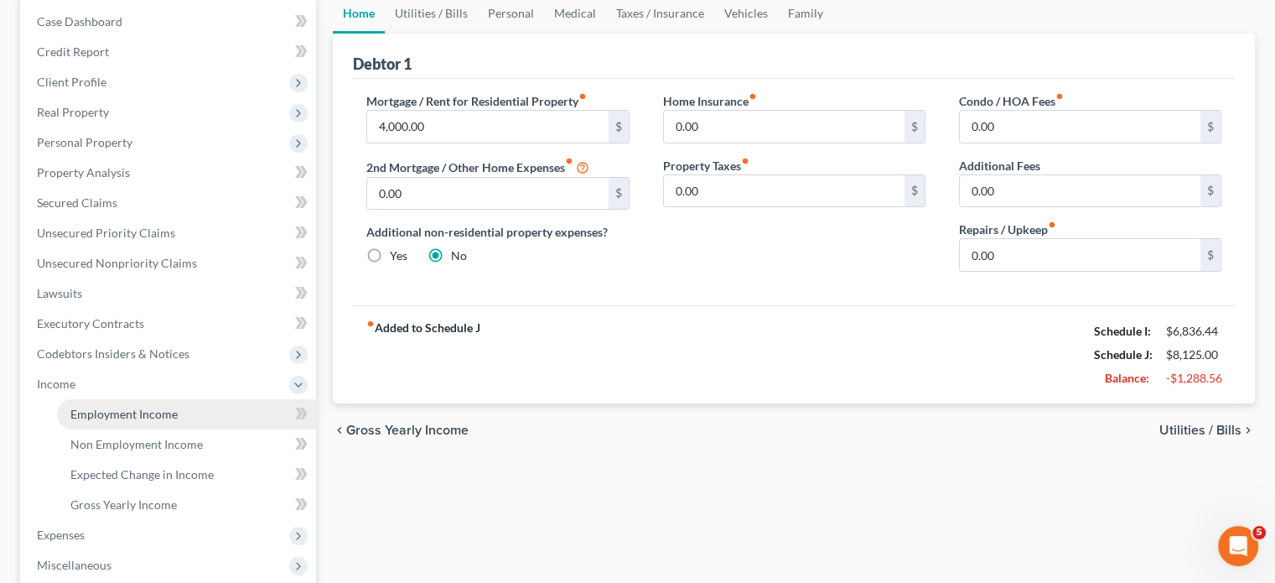
click at [144, 420] on link "Employment Income" at bounding box center [186, 414] width 259 height 30
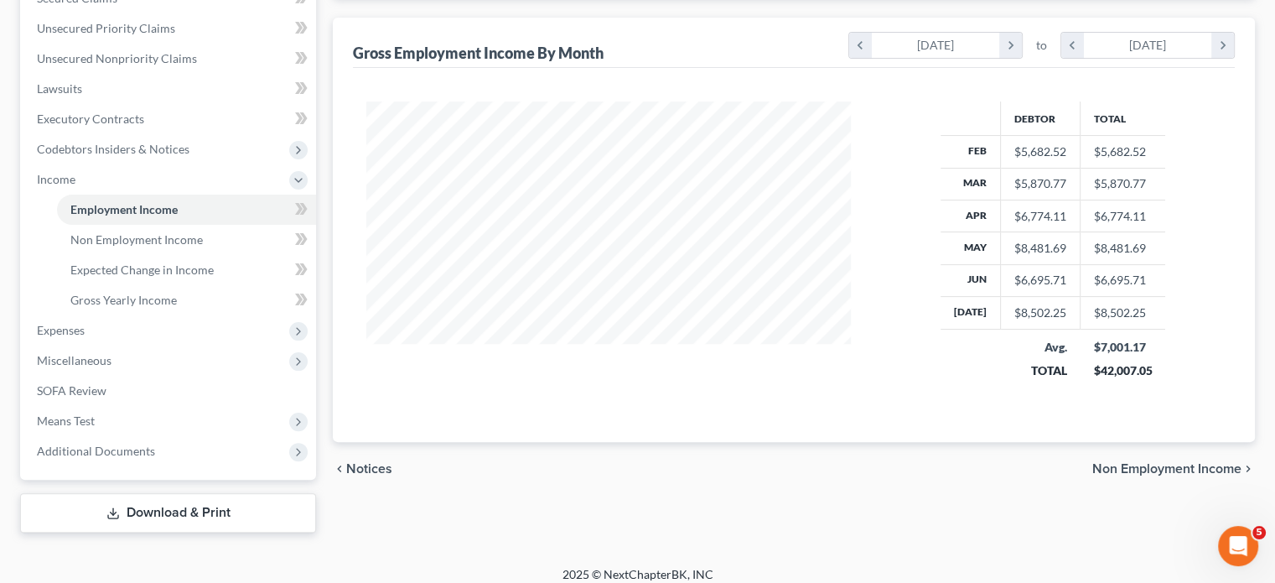
scroll to position [384, 0]
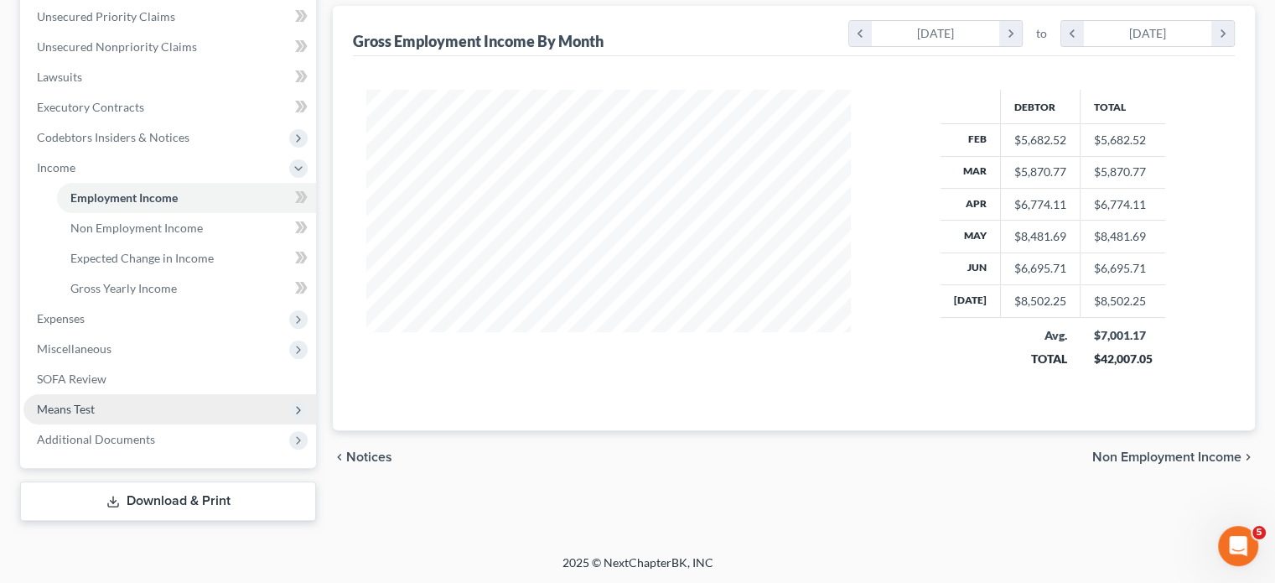
click at [112, 414] on span "Means Test" at bounding box center [169, 409] width 293 height 30
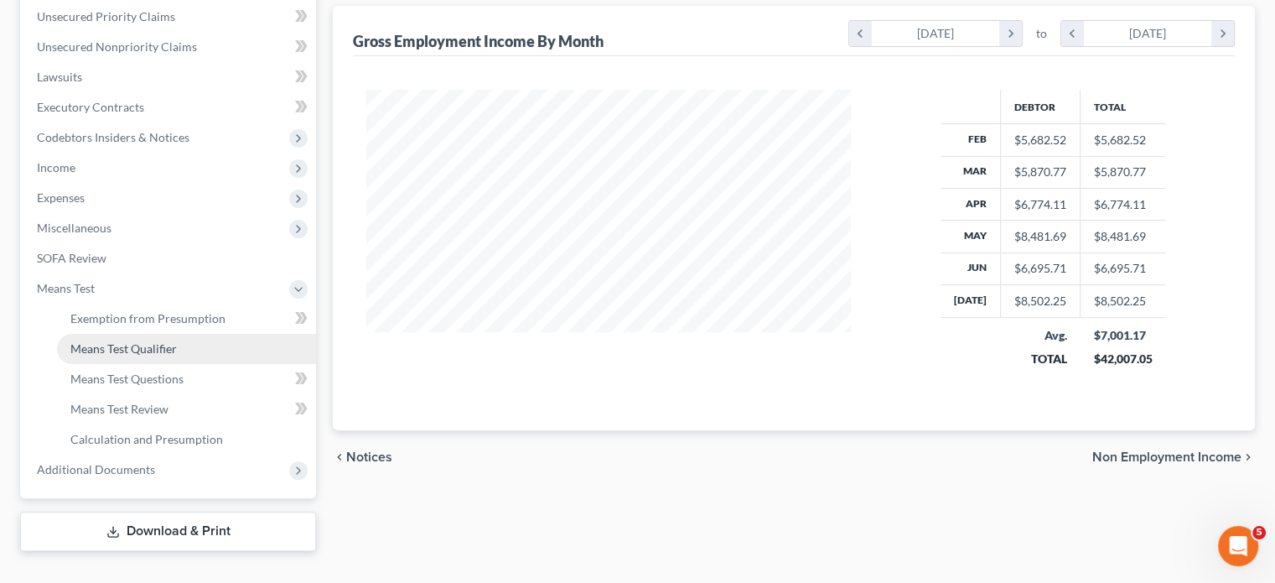
click at [154, 345] on span "Means Test Qualifier" at bounding box center [123, 348] width 106 height 14
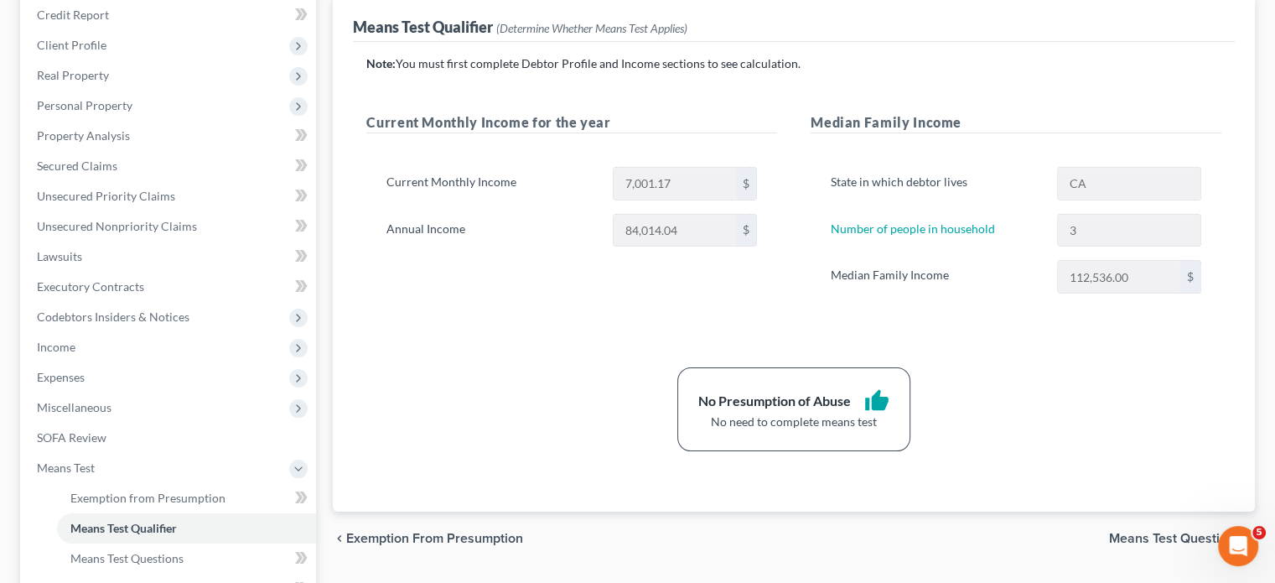
scroll to position [168, 0]
